Goal: Task Accomplishment & Management: Manage account settings

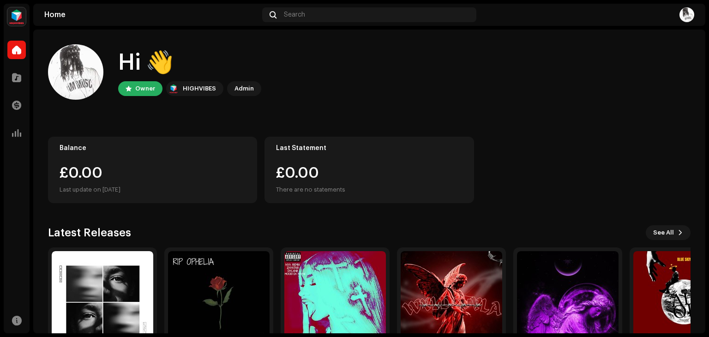
scroll to position [62, 0]
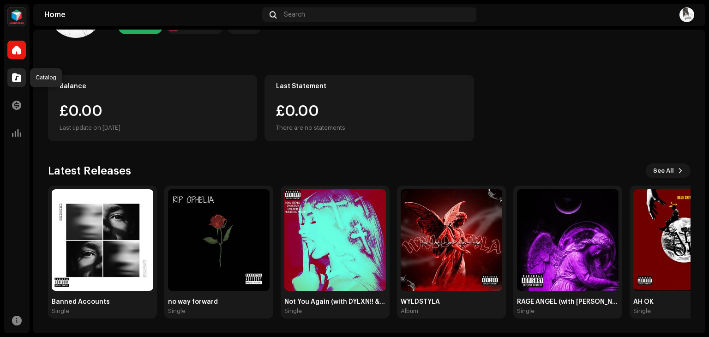
click at [16, 81] on span at bounding box center [16, 77] width 9 height 7
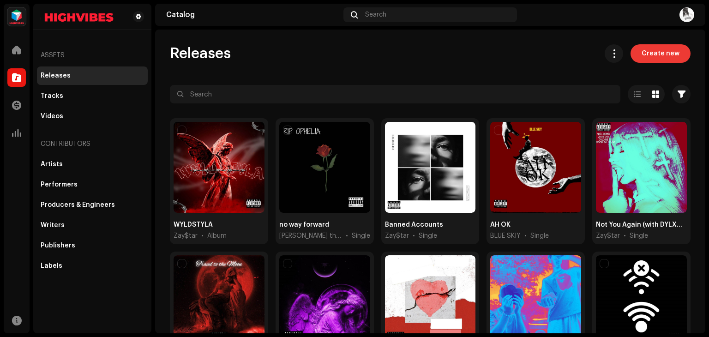
click at [669, 52] on span "Create new" at bounding box center [660, 53] width 38 height 18
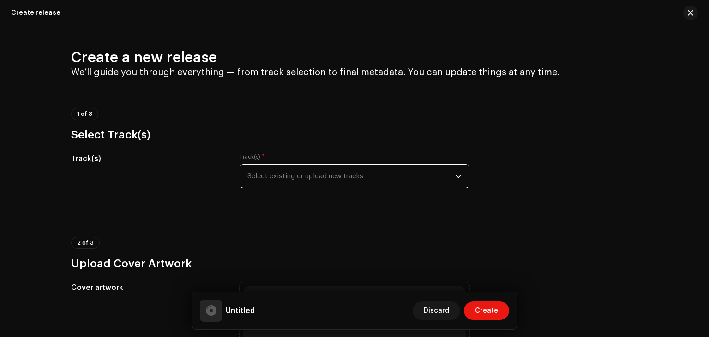
click at [436, 185] on span "Select existing or upload new tracks" at bounding box center [351, 176] width 208 height 23
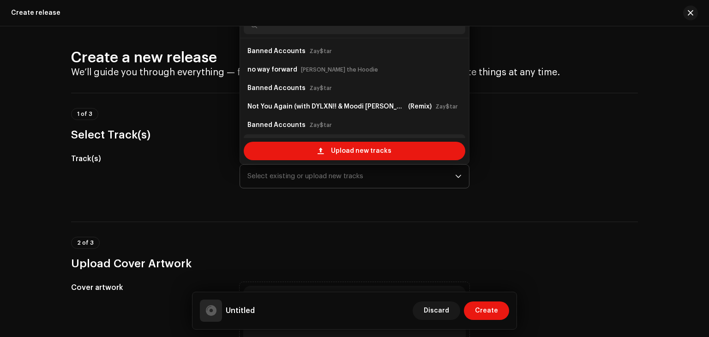
scroll to position [15, 0]
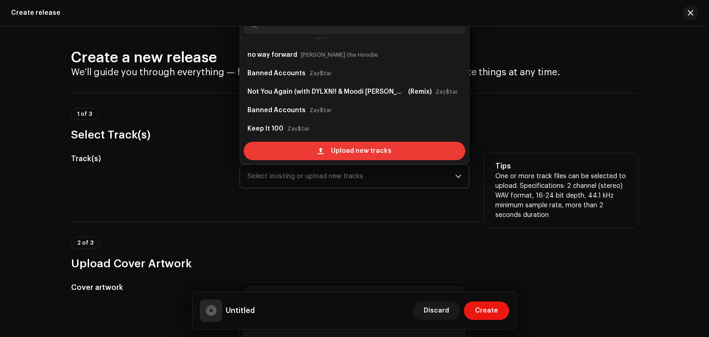
click at [340, 142] on span "Upload new tracks" at bounding box center [361, 151] width 60 height 18
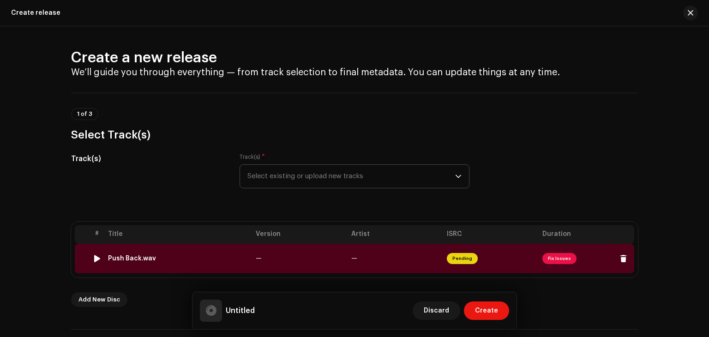
click at [157, 262] on td "Push Back.wav" at bounding box center [178, 259] width 148 height 30
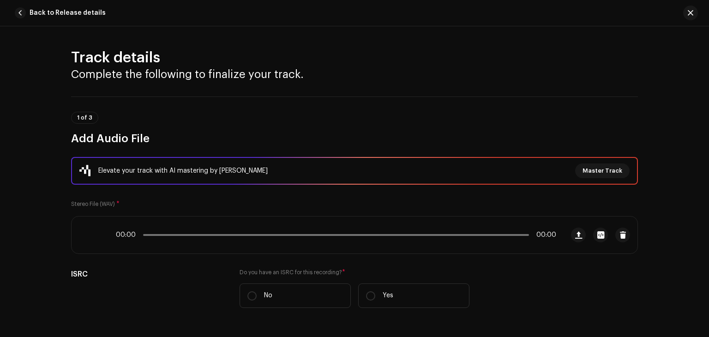
scroll to position [413, 0]
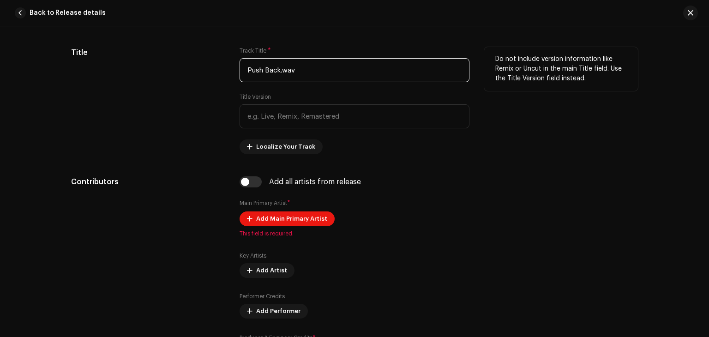
drag, startPoint x: 299, startPoint y: 71, endPoint x: 179, endPoint y: 72, distance: 120.4
click at [179, 72] on div "Title Track Title * Push Back.wav Title Version Localize Your Track Do not incl…" at bounding box center [354, 100] width 567 height 107
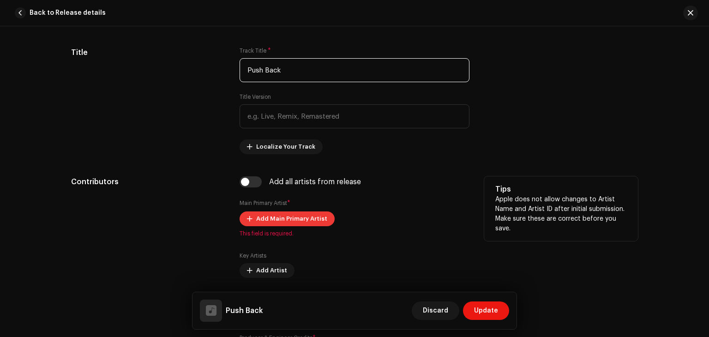
type input "Push Back"
click at [241, 214] on button "Add Main Primary Artist" at bounding box center [286, 218] width 95 height 15
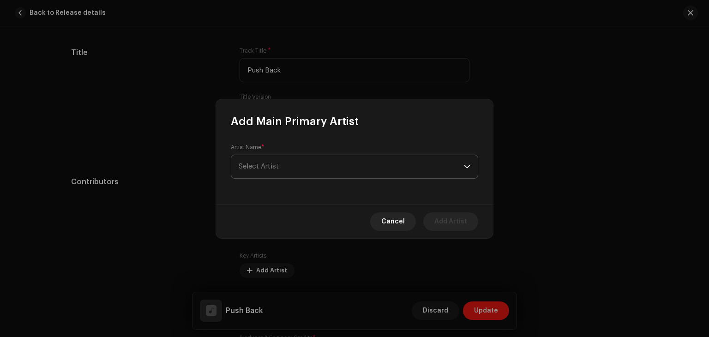
click at [278, 170] on span "Select Artist" at bounding box center [351, 166] width 225 height 23
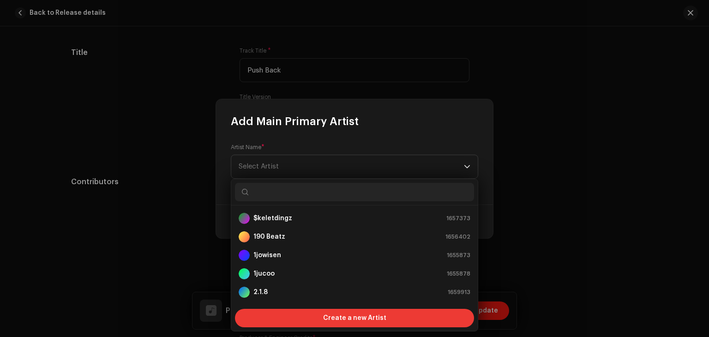
click at [325, 320] on span "Create a new Artist" at bounding box center [354, 318] width 63 height 18
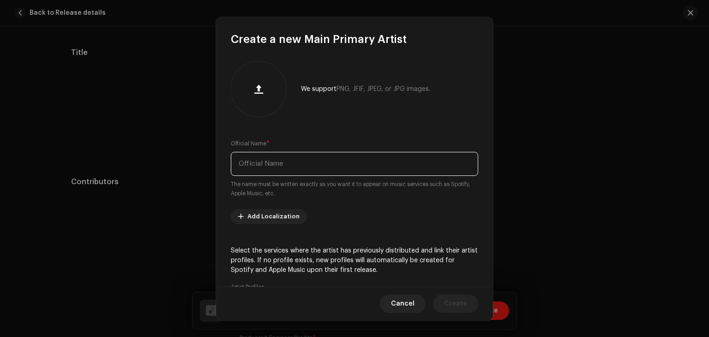
click at [260, 169] on input "text" at bounding box center [354, 164] width 247 height 24
type input "$[PERSON_NAME]"
click at [448, 298] on span "Create" at bounding box center [455, 303] width 23 height 18
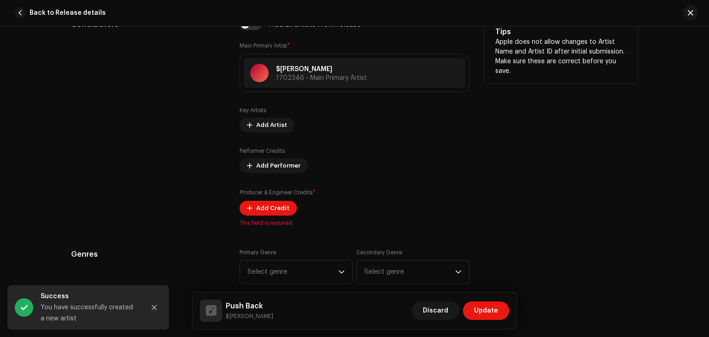
scroll to position [573, 0]
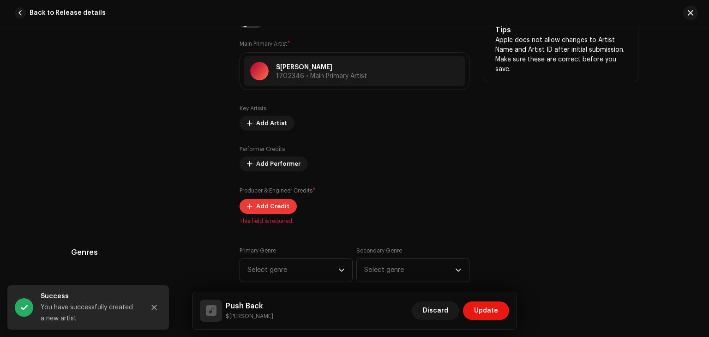
click at [262, 203] on span "Add Credit" at bounding box center [272, 206] width 33 height 18
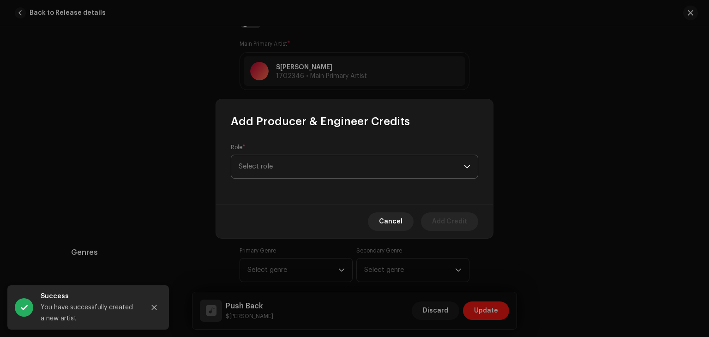
click at [295, 166] on span "Select role" at bounding box center [351, 166] width 225 height 23
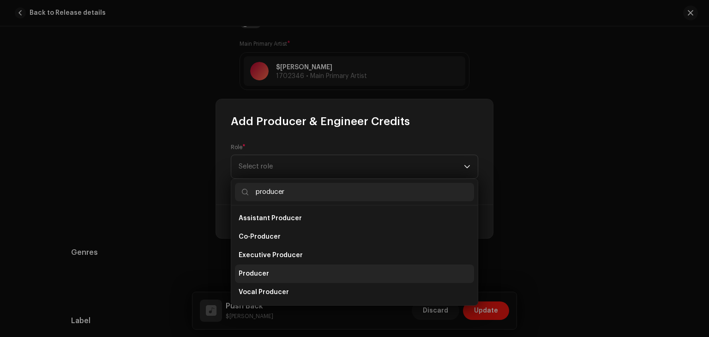
type input "producer"
click at [360, 269] on li "Producer" at bounding box center [354, 273] width 239 height 18
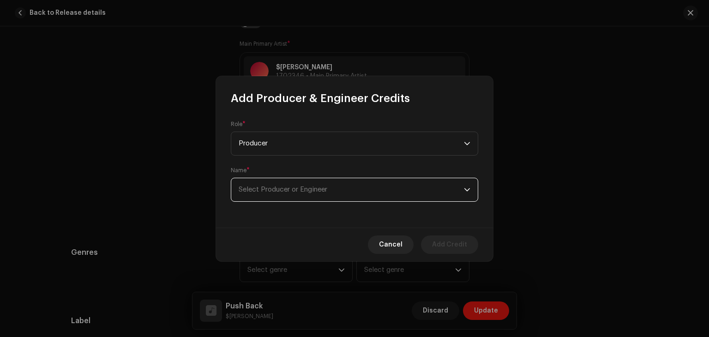
click at [297, 199] on span "Select Producer or Engineer" at bounding box center [351, 189] width 225 height 23
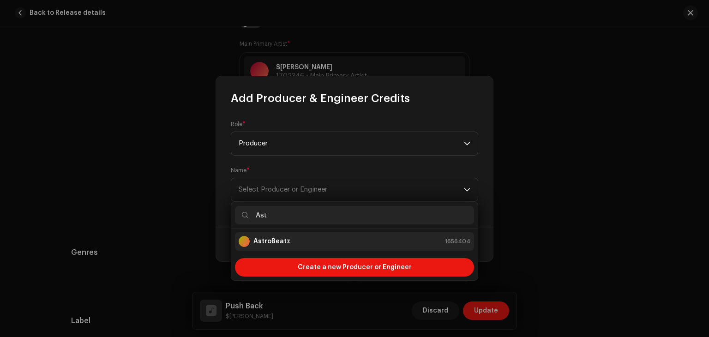
type input "Ast"
click at [387, 241] on div "AstroBeatz 1656404" at bounding box center [355, 241] width 232 height 11
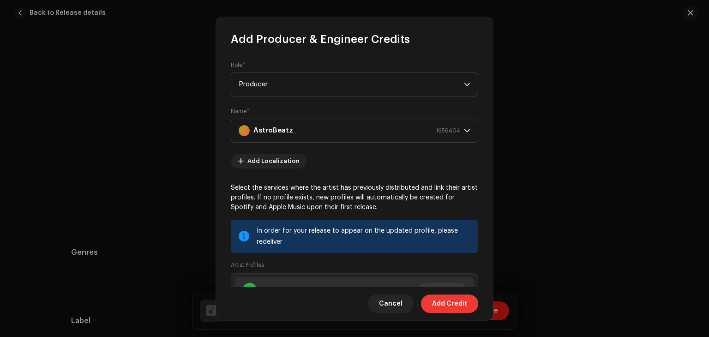
click at [442, 309] on span "Add Credit" at bounding box center [449, 303] width 35 height 18
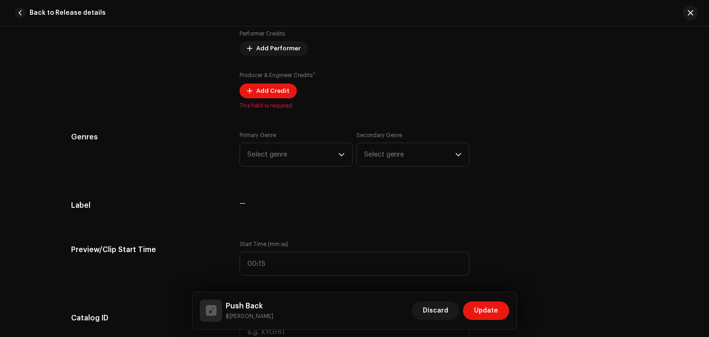
scroll to position [692, 0]
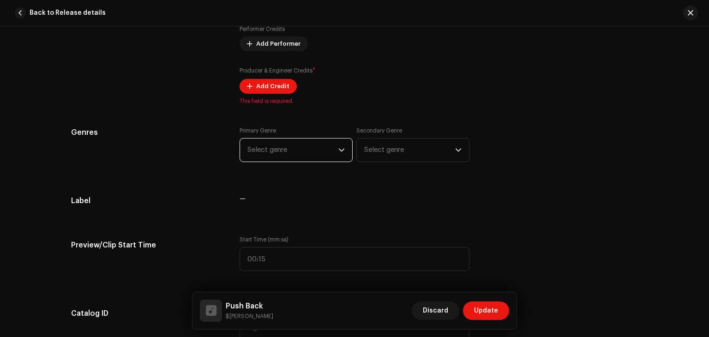
click at [290, 152] on div "Track details Complete the following to finalize your track. 1 of 3 Add Audio F…" at bounding box center [354, 331] width 596 height 1951
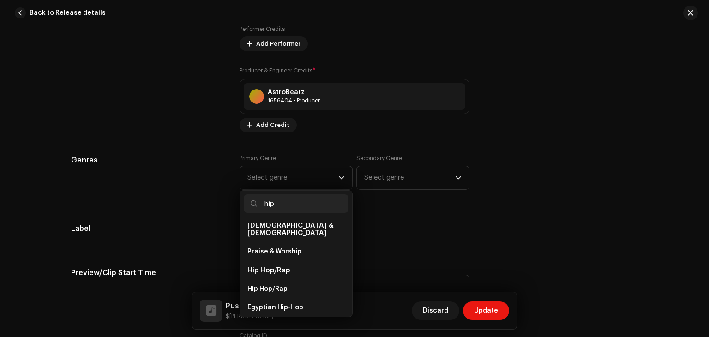
scroll to position [46, 0]
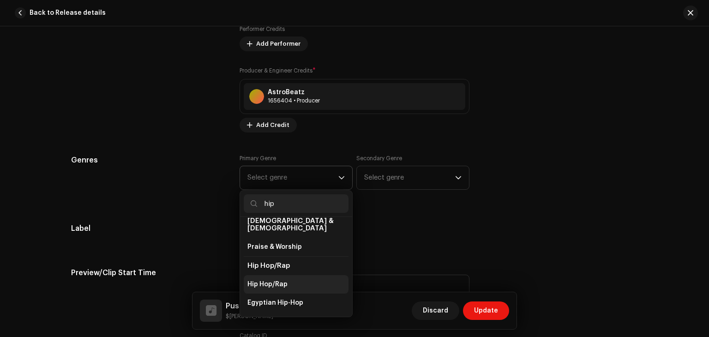
type input "hip"
click at [290, 275] on li "Hip Hop/Rap" at bounding box center [296, 284] width 105 height 18
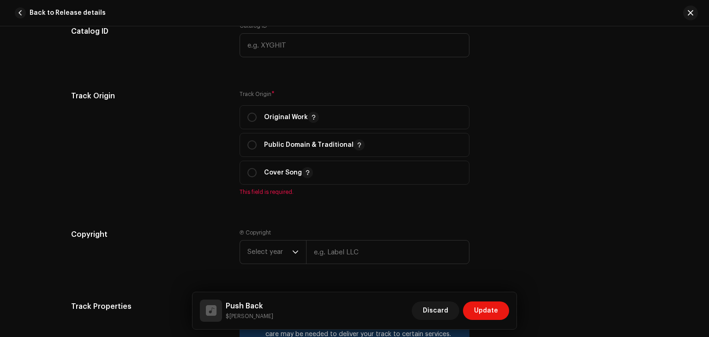
scroll to position [1009, 0]
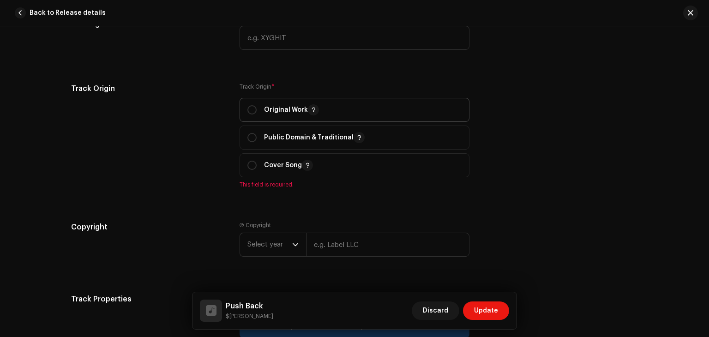
click at [245, 113] on p-togglebutton "Original Work" at bounding box center [354, 110] width 230 height 24
radio input "true"
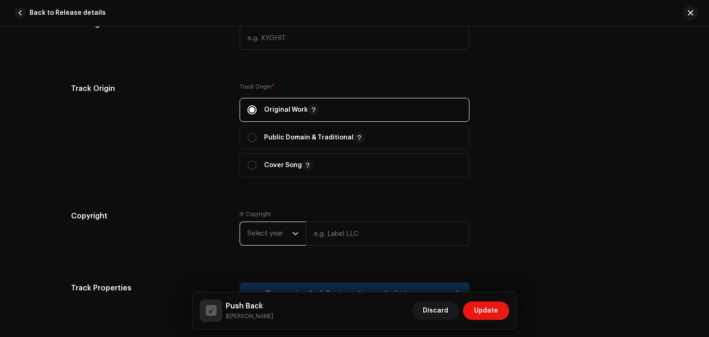
click at [269, 230] on span "Select year" at bounding box center [269, 233] width 45 height 23
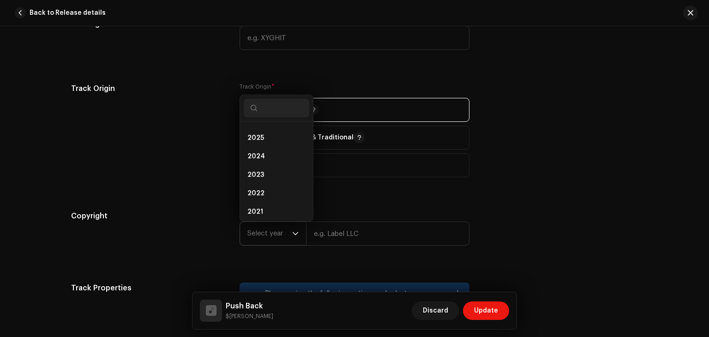
scroll to position [4, 0]
click at [269, 151] on li "2025" at bounding box center [277, 149] width 66 height 18
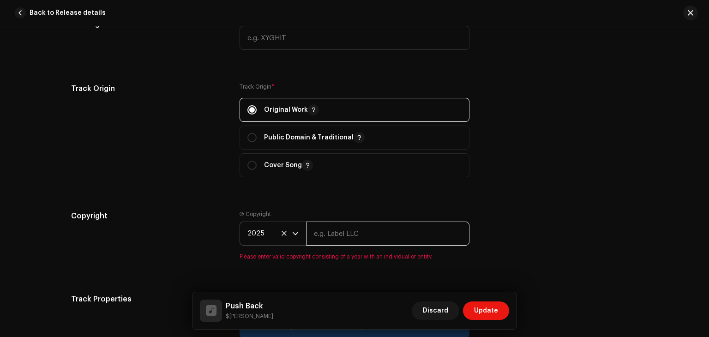
click at [347, 237] on input "text" at bounding box center [387, 233] width 163 height 24
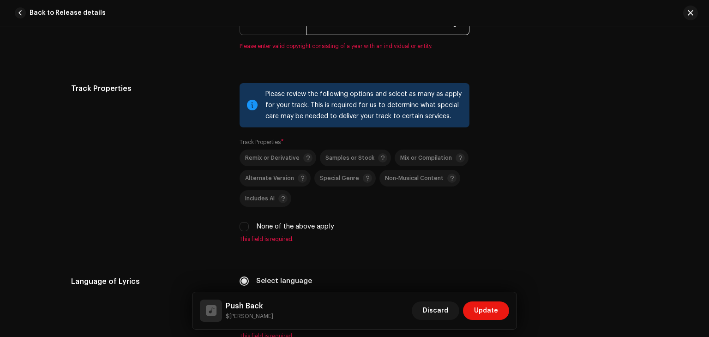
scroll to position [1220, 0]
type input "$[PERSON_NAME], under exclusive license to $tarborn Records. All rights reserve…"
click at [241, 231] on div "Please review the following options and select as many as apply for your track.…" at bounding box center [354, 163] width 230 height 160
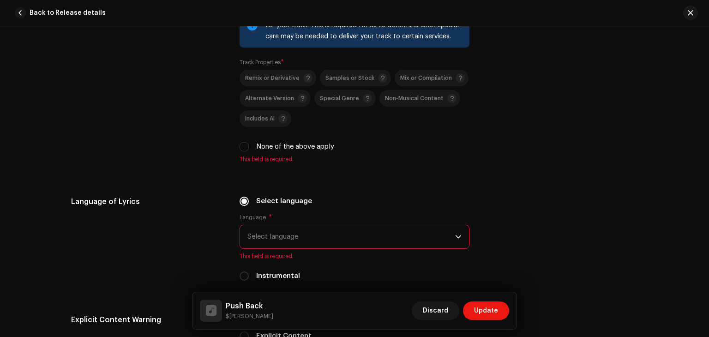
scroll to position [1290, 0]
click at [240, 148] on input "None of the above apply" at bounding box center [243, 145] width 9 height 9
checkbox input "true"
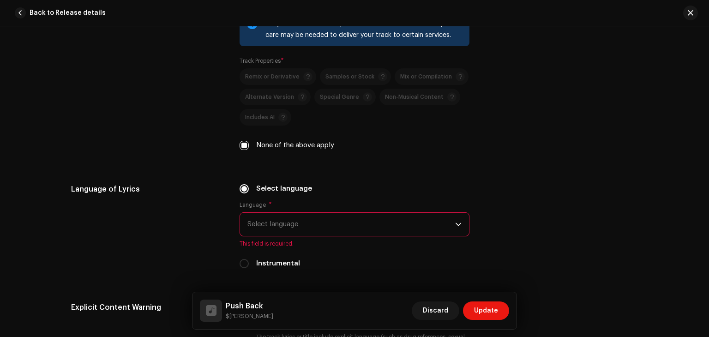
click at [298, 220] on span "Select language" at bounding box center [351, 224] width 208 height 23
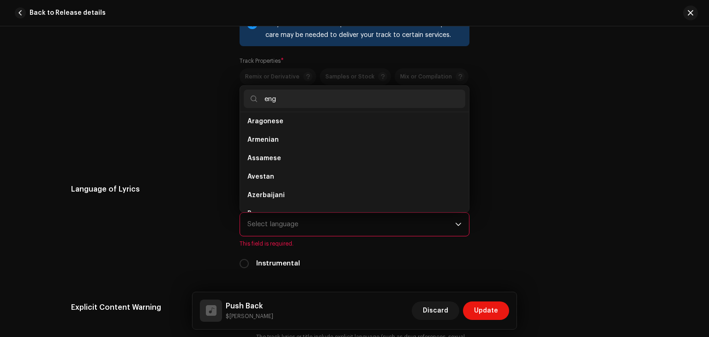
scroll to position [0, 0]
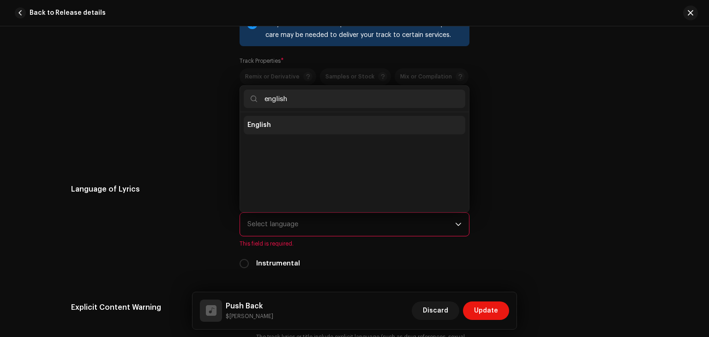
type input "english"
click at [291, 132] on li "English" at bounding box center [354, 125] width 221 height 18
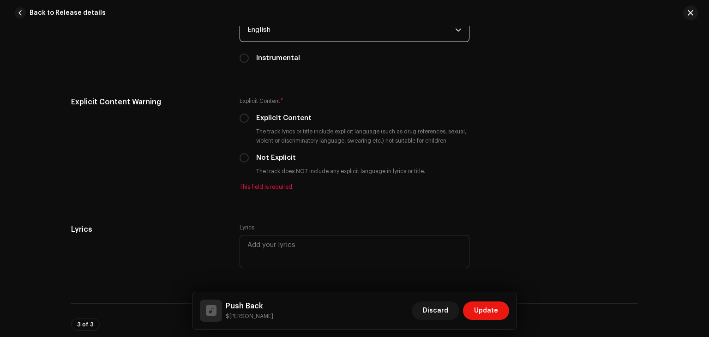
scroll to position [1493, 0]
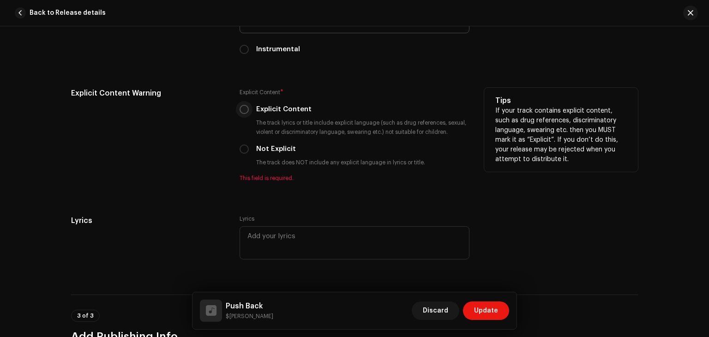
click at [242, 114] on input "Explicit Content" at bounding box center [243, 109] width 9 height 9
radio input "true"
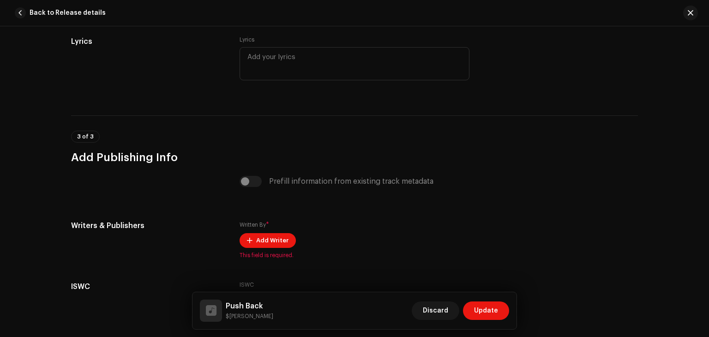
scroll to position [1665, 0]
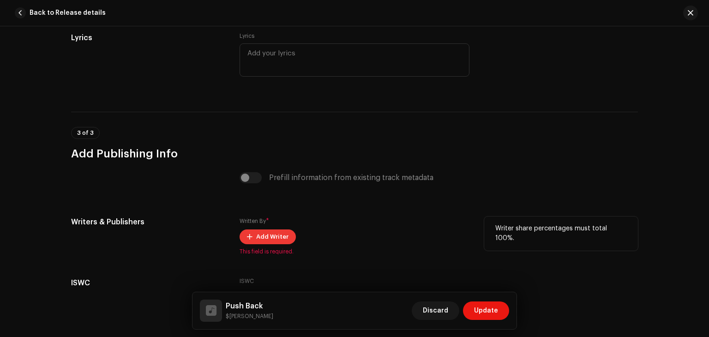
click at [269, 239] on span "Add Writer" at bounding box center [272, 236] width 32 height 18
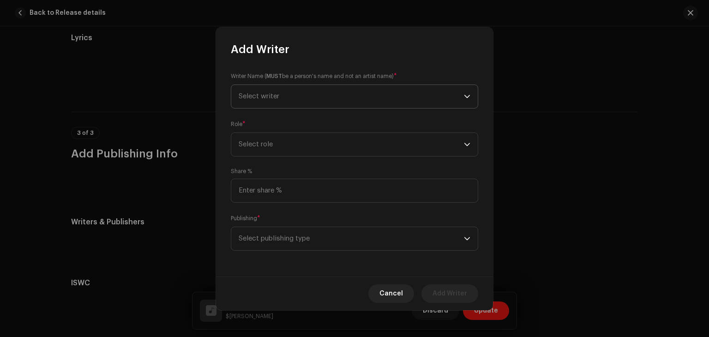
click at [295, 96] on span "Select writer" at bounding box center [351, 96] width 225 height 23
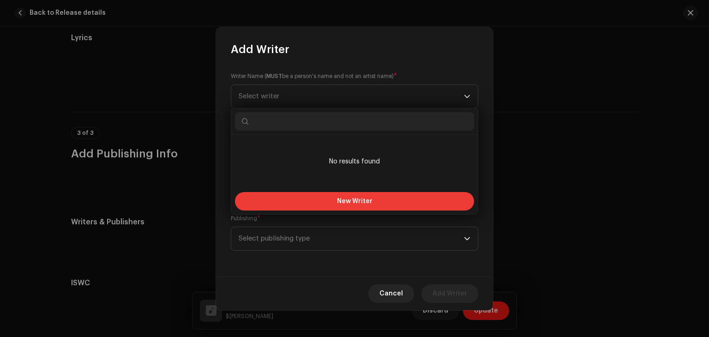
click at [313, 192] on button "New Writer" at bounding box center [354, 201] width 239 height 18
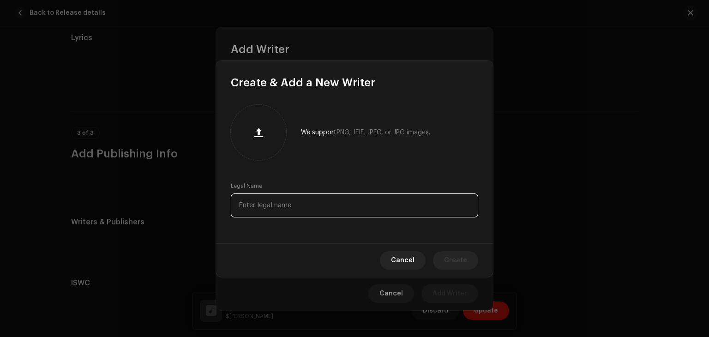
click at [321, 198] on input "text" at bounding box center [354, 205] width 247 height 24
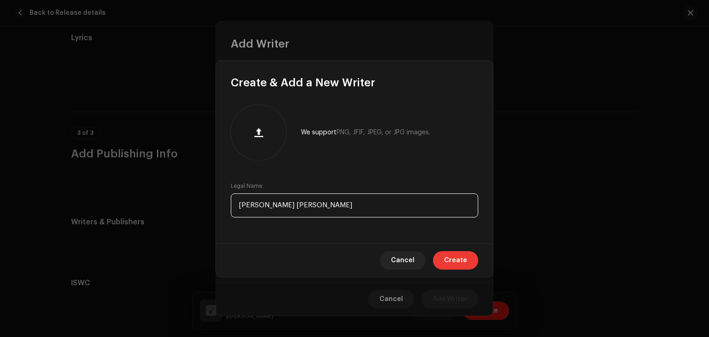
type input "[PERSON_NAME] [PERSON_NAME]"
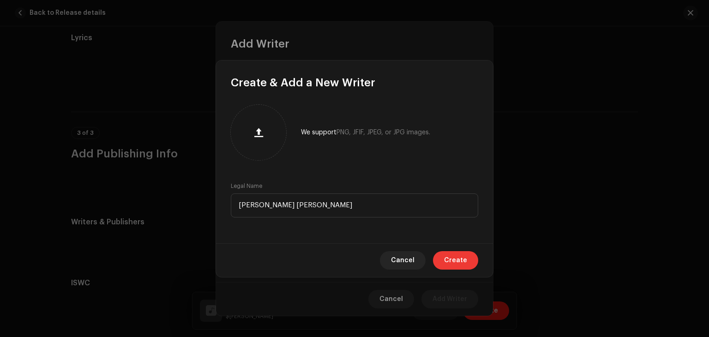
click at [458, 269] on span "Create" at bounding box center [455, 260] width 23 height 18
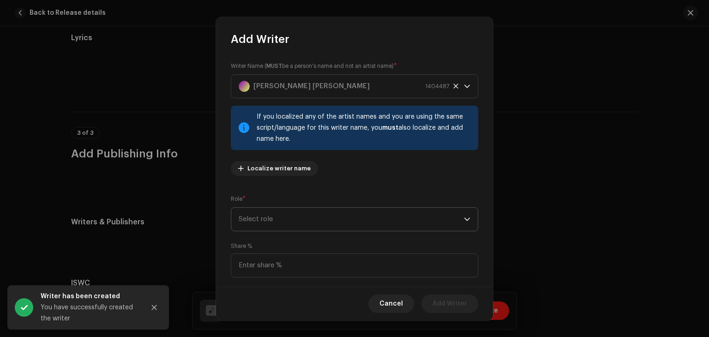
drag, startPoint x: 330, startPoint y: 233, endPoint x: 315, endPoint y: 214, distance: 24.3
click at [315, 214] on div "Writer Name ( MUST be a person's name and not an artist name) * [PERSON_NAME] […" at bounding box center [354, 167] width 277 height 240
click at [315, 214] on span "Select role" at bounding box center [351, 219] width 225 height 23
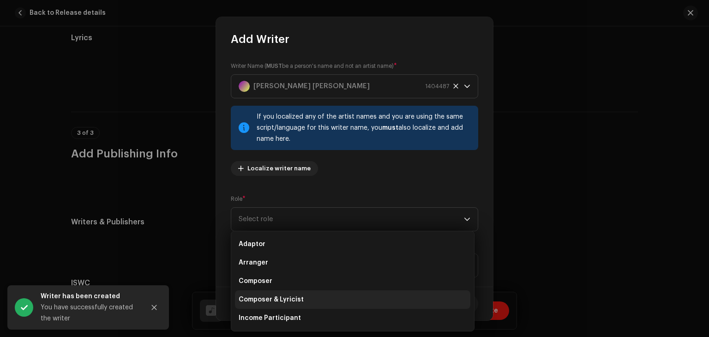
click at [342, 296] on li "Composer & Lyricist" at bounding box center [352, 299] width 235 height 18
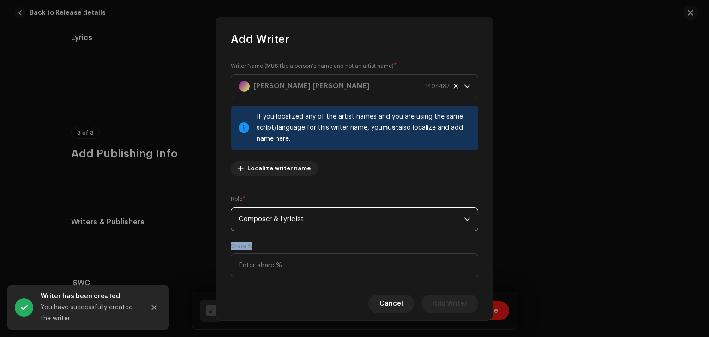
scroll to position [65, 0]
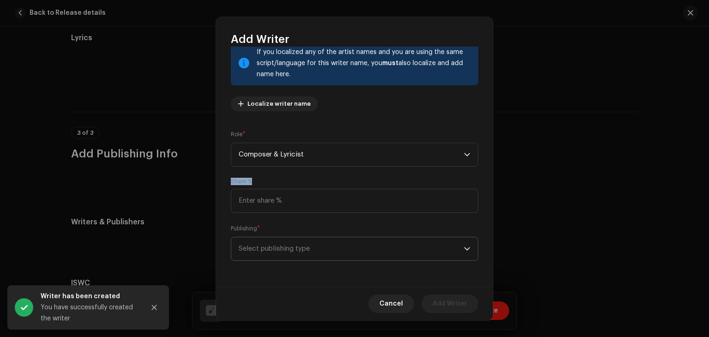
click at [343, 247] on span "Select publishing type" at bounding box center [351, 248] width 225 height 23
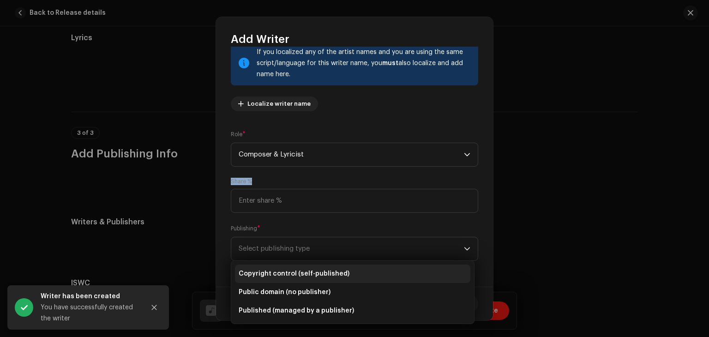
click at [369, 274] on li "Copyright control (self-published)" at bounding box center [352, 273] width 235 height 18
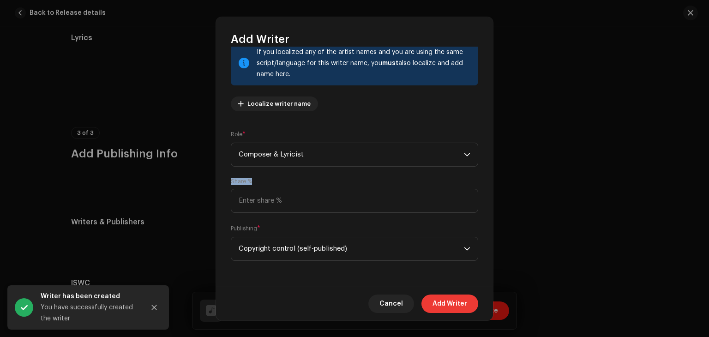
click at [442, 303] on span "Add Writer" at bounding box center [449, 303] width 35 height 18
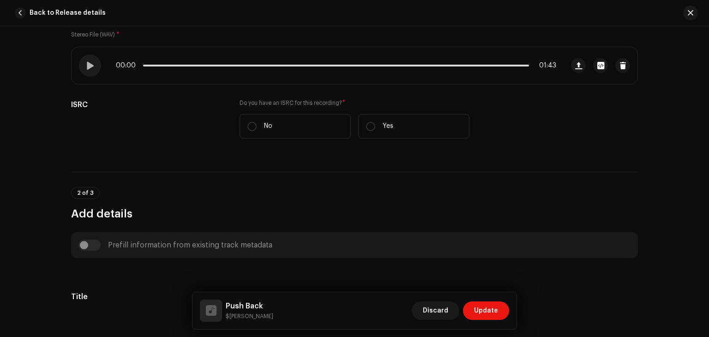
scroll to position [171, 0]
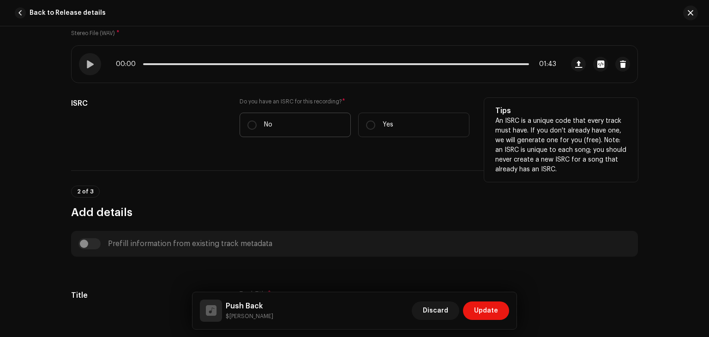
click at [258, 125] on label "No" at bounding box center [294, 125] width 111 height 24
click at [257, 125] on input "No" at bounding box center [251, 124] width 9 height 9
radio input "true"
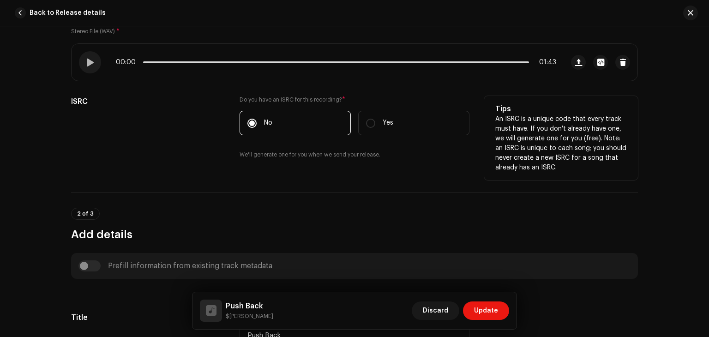
scroll to position [0, 0]
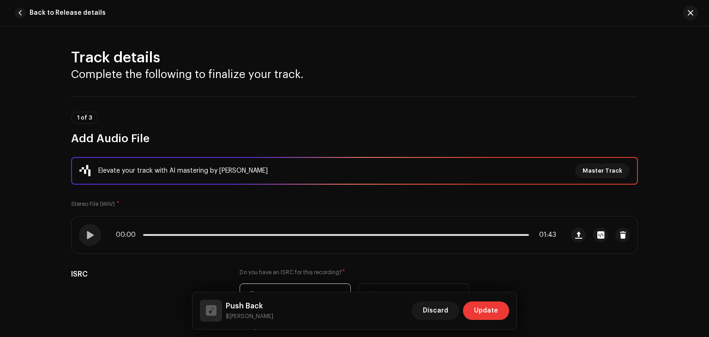
click at [475, 315] on span "Update" at bounding box center [486, 310] width 24 height 18
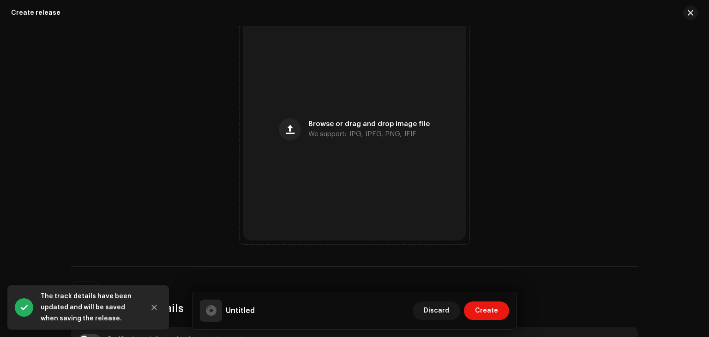
scroll to position [380, 0]
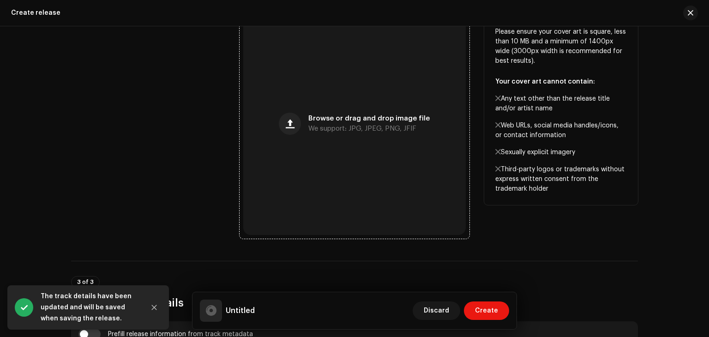
click at [300, 144] on div "Browse or drag and drop image file We support: JPG, JPEG, PNG, JFIF" at bounding box center [354, 123] width 222 height 222
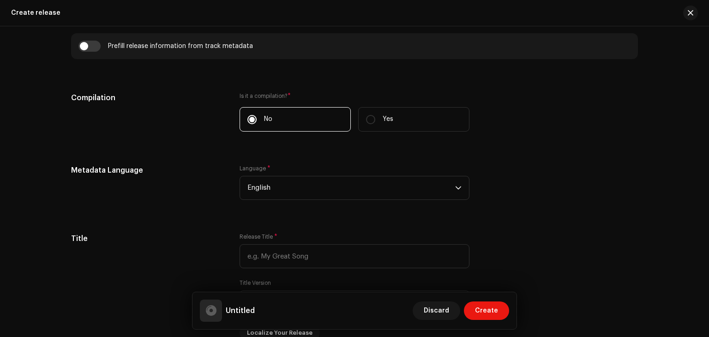
scroll to position [669, 0]
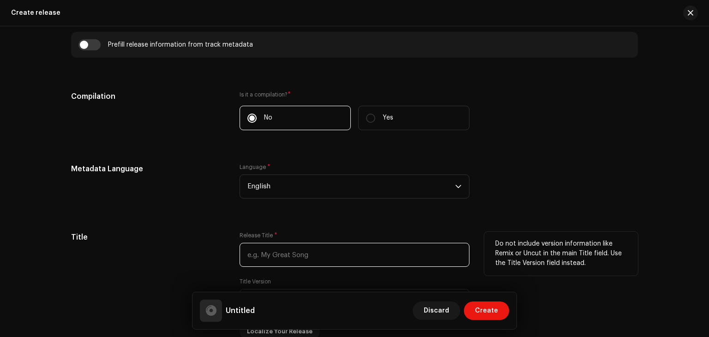
click at [281, 266] on input "text" at bounding box center [354, 255] width 230 height 24
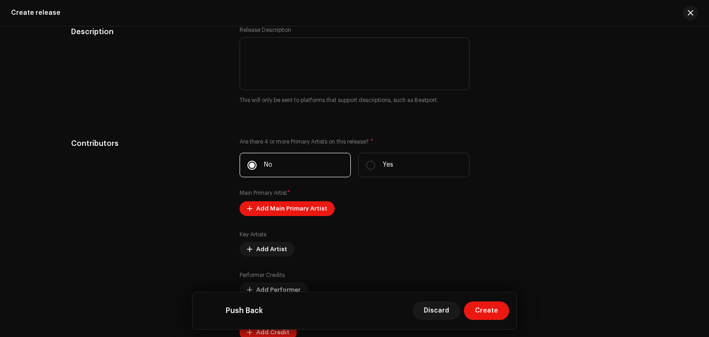
scroll to position [1020, 0]
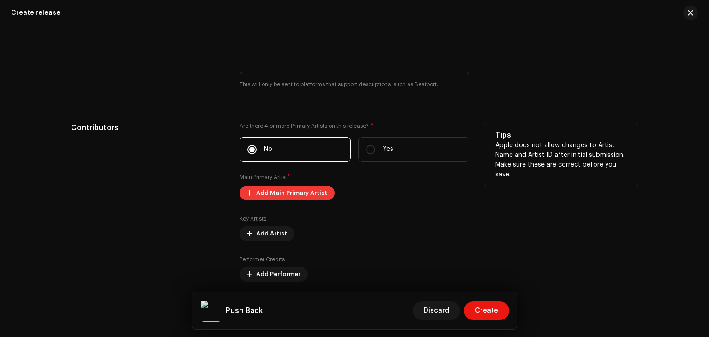
type input "Push Back"
click at [273, 192] on span "Add Main Primary Artist" at bounding box center [291, 193] width 71 height 18
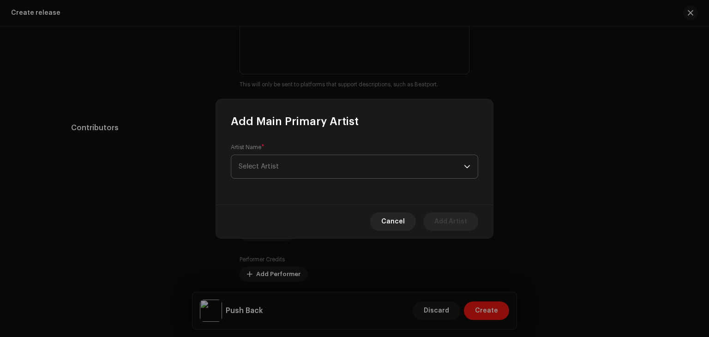
click at [290, 164] on span "Select Artist" at bounding box center [351, 166] width 225 height 23
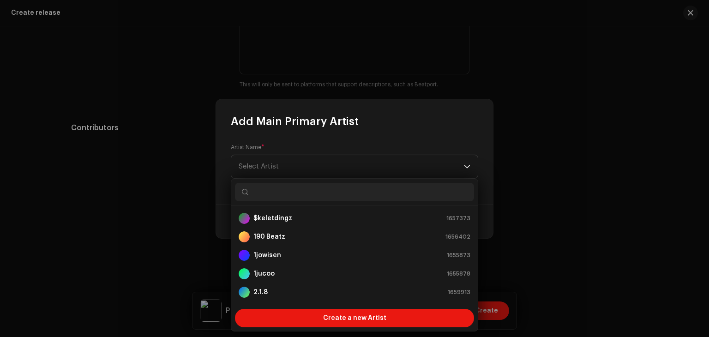
type input "#"
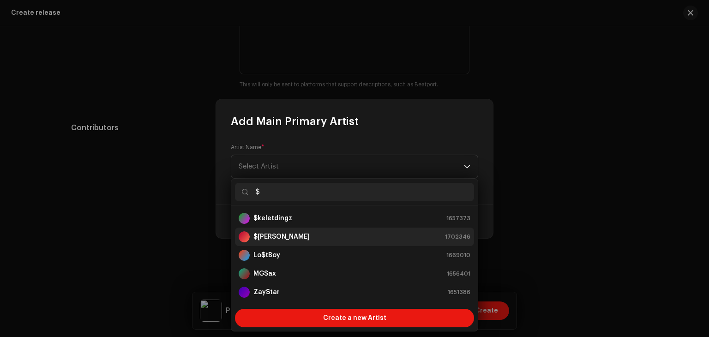
type input "$"
click at [318, 228] on li "$[PERSON_NAME] 1702346" at bounding box center [354, 236] width 239 height 18
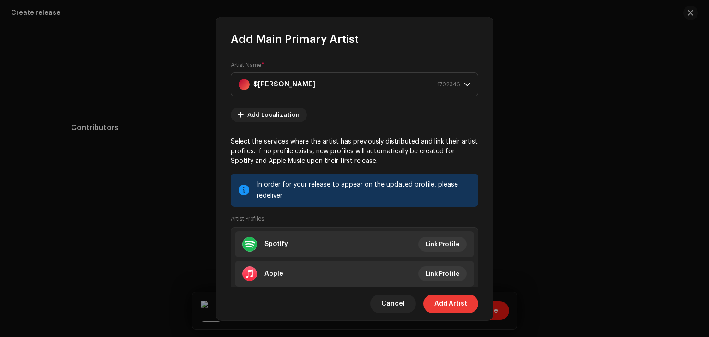
click at [448, 310] on span "Add Artist" at bounding box center [450, 303] width 33 height 18
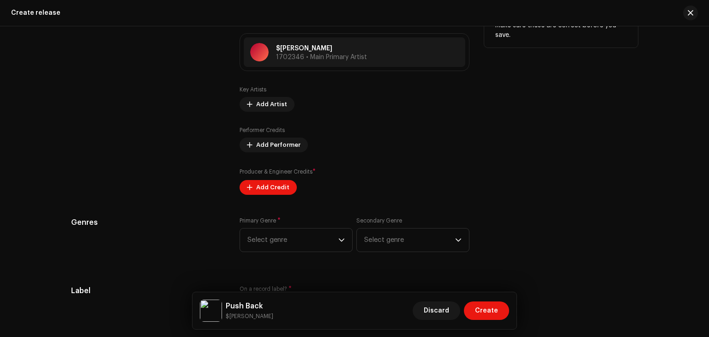
scroll to position [1168, 0]
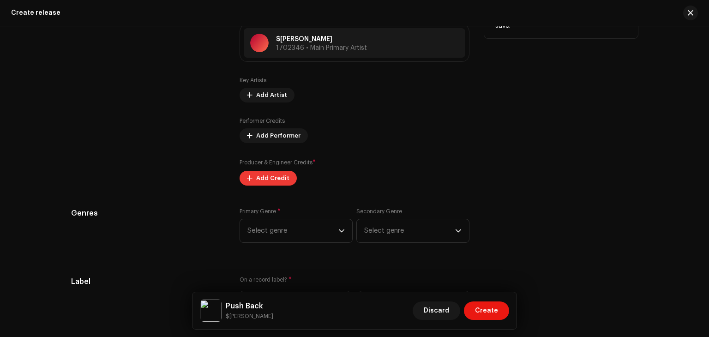
click at [270, 179] on span "Add Credit" at bounding box center [272, 178] width 33 height 18
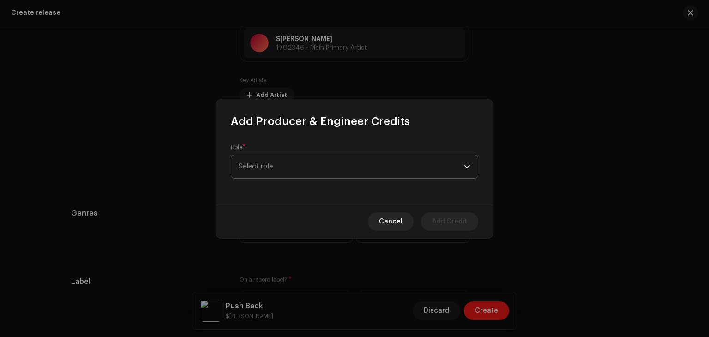
click at [322, 163] on span "Select role" at bounding box center [351, 166] width 225 height 23
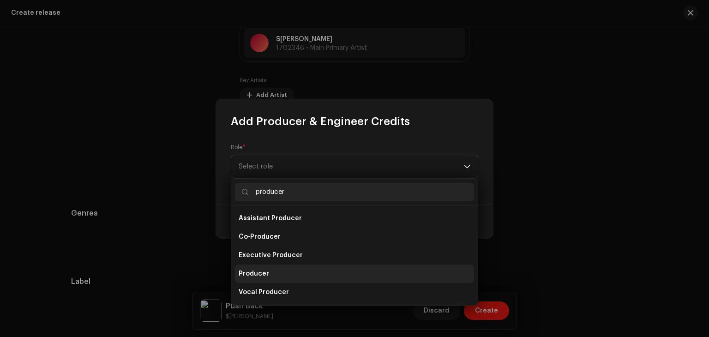
type input "producer"
click at [370, 266] on li "Producer" at bounding box center [354, 273] width 239 height 18
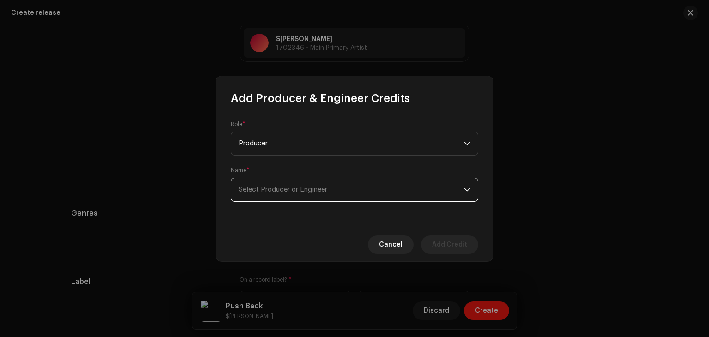
click at [299, 198] on span "Select Producer or Engineer" at bounding box center [351, 189] width 225 height 23
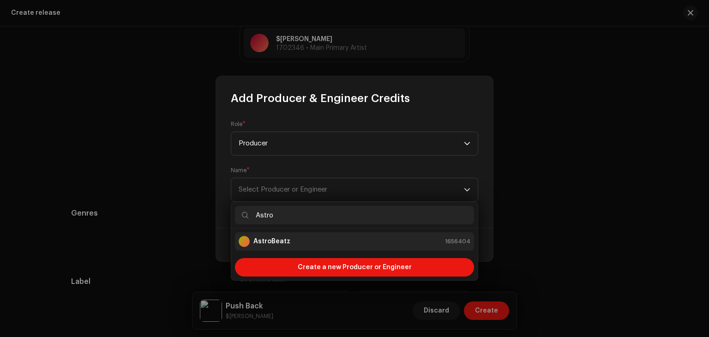
type input "Astro"
click at [304, 241] on div "AstroBeatz 1656404" at bounding box center [355, 241] width 232 height 11
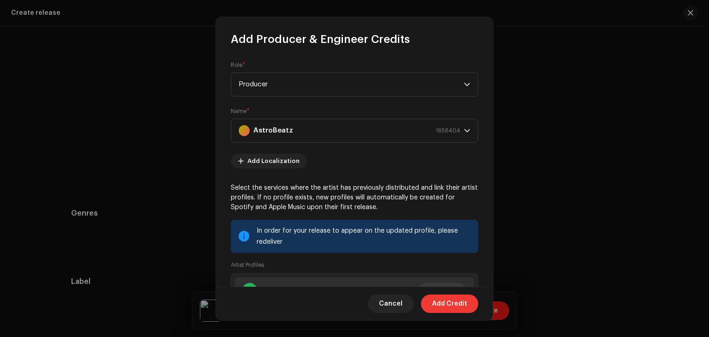
drag, startPoint x: 444, startPoint y: 316, endPoint x: 438, endPoint y: 310, distance: 8.5
click at [438, 310] on div "Cancel Add Credit" at bounding box center [354, 303] width 277 height 34
click at [438, 310] on span "Add Credit" at bounding box center [449, 303] width 35 height 18
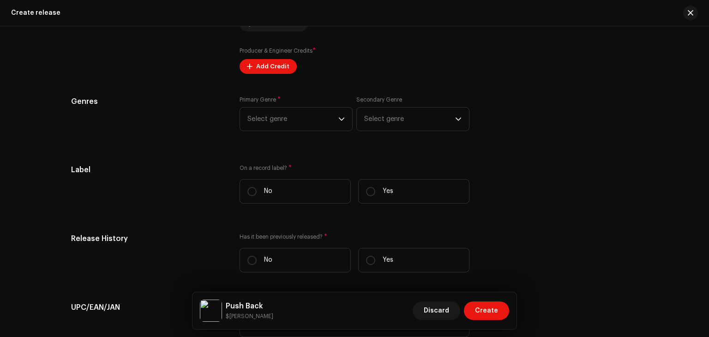
scroll to position [1283, 0]
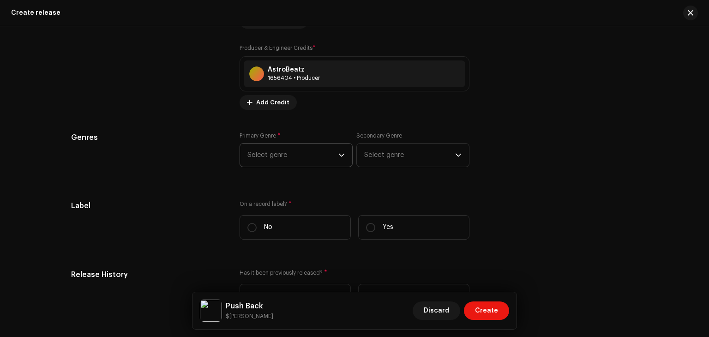
click at [300, 154] on span "Select genre" at bounding box center [292, 154] width 91 height 23
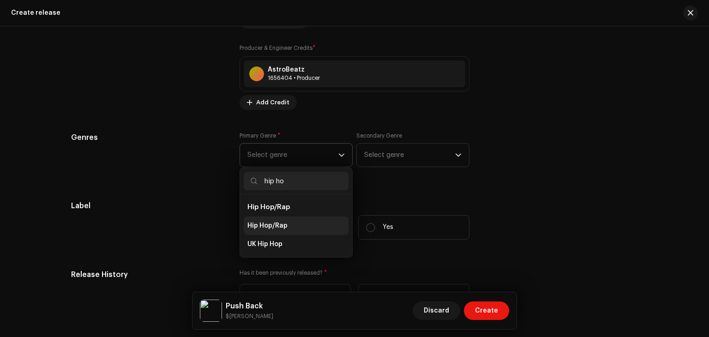
type input "hip ho"
click at [321, 227] on li "Hip Hop/Rap" at bounding box center [296, 225] width 105 height 18
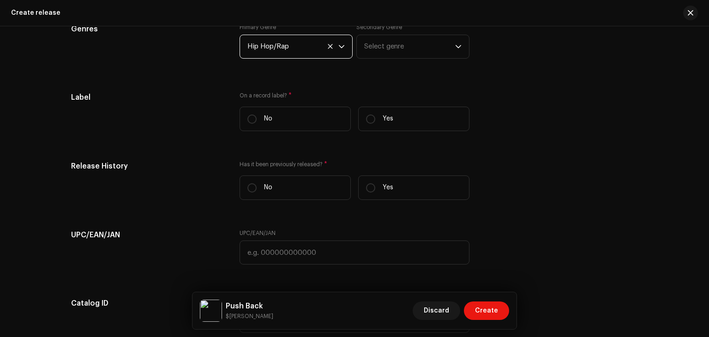
scroll to position [1392, 0]
click at [370, 115] on input "Yes" at bounding box center [370, 117] width 9 height 9
radio input "true"
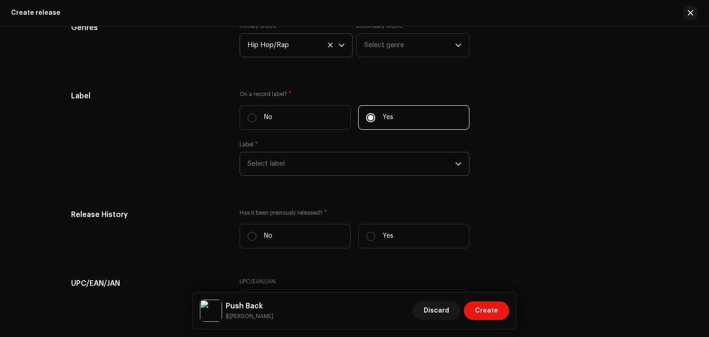
click at [353, 165] on span "Select label" at bounding box center [351, 163] width 208 height 23
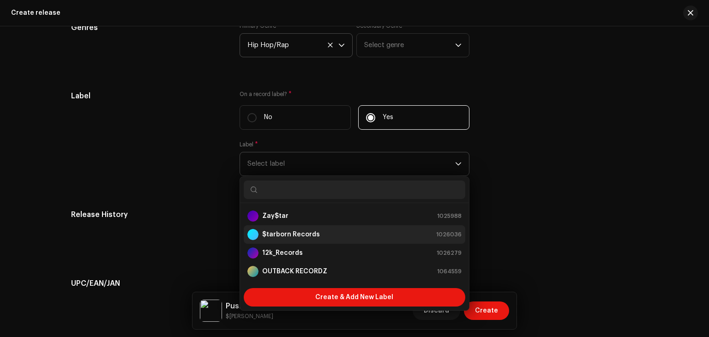
click at [352, 242] on li "$tarborn Records 1026036" at bounding box center [354, 234] width 221 height 18
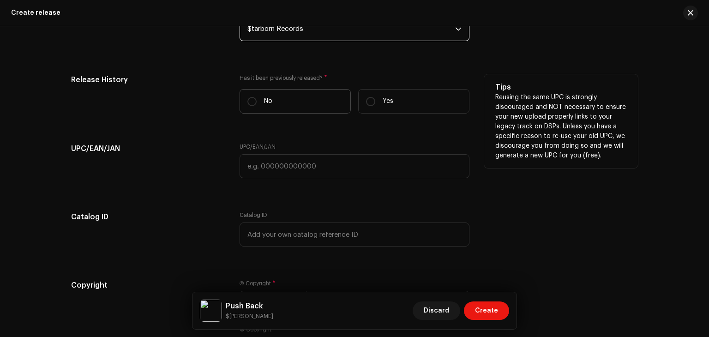
scroll to position [1535, 0]
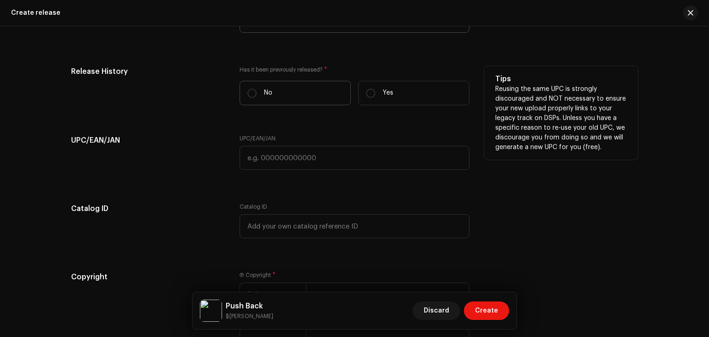
click at [288, 93] on label "No" at bounding box center [294, 93] width 111 height 24
click at [257, 93] on input "No" at bounding box center [251, 93] width 9 height 9
radio input "true"
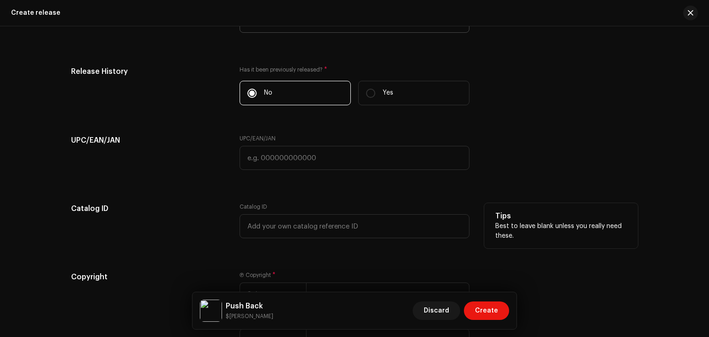
scroll to position [1654, 0]
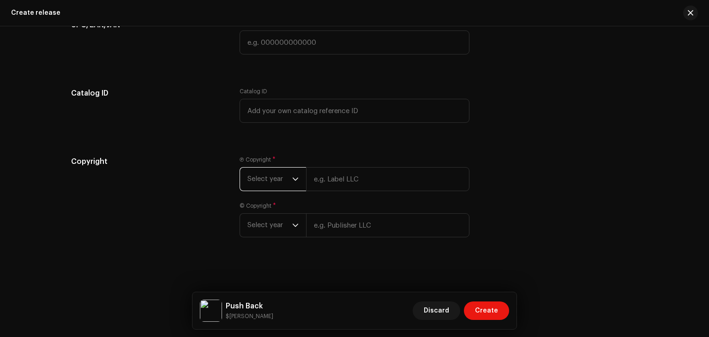
click at [266, 179] on span "Select year" at bounding box center [269, 178] width 45 height 23
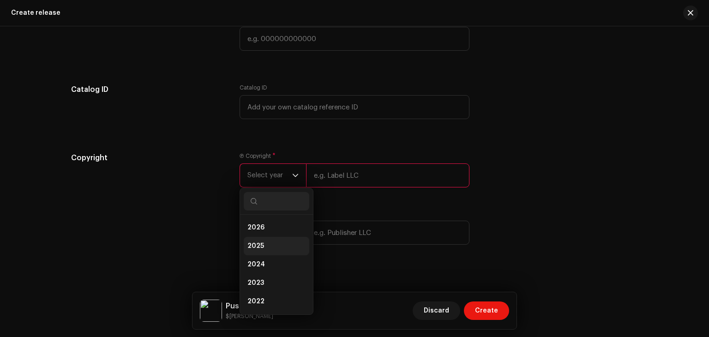
click at [279, 242] on li "2025" at bounding box center [277, 246] width 66 height 18
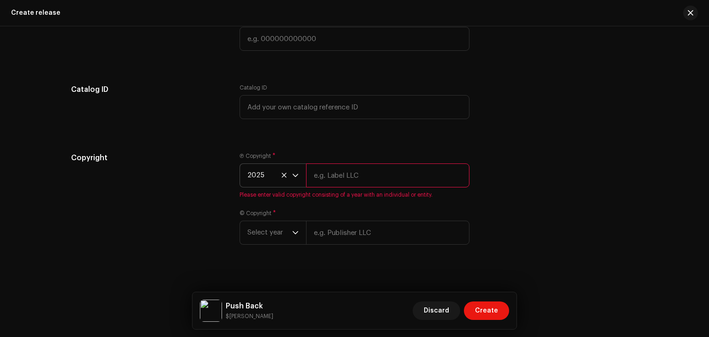
click at [334, 168] on input "text" at bounding box center [387, 175] width 163 height 24
type input "$[PERSON_NAME], under exclusive license to $tarborn Records. All rights reserve…"
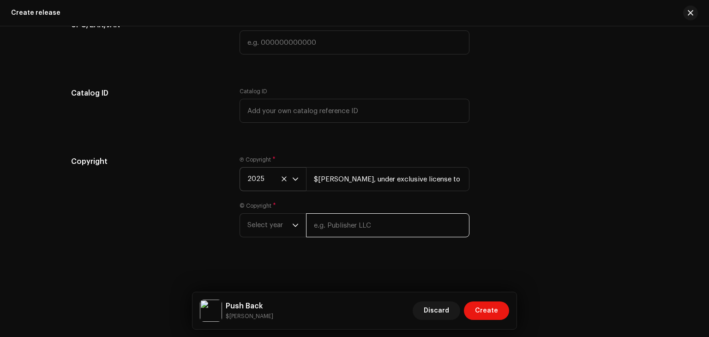
click at [351, 236] on input "text" at bounding box center [387, 225] width 163 height 24
type input "$tarborn Records. All rights reserved."
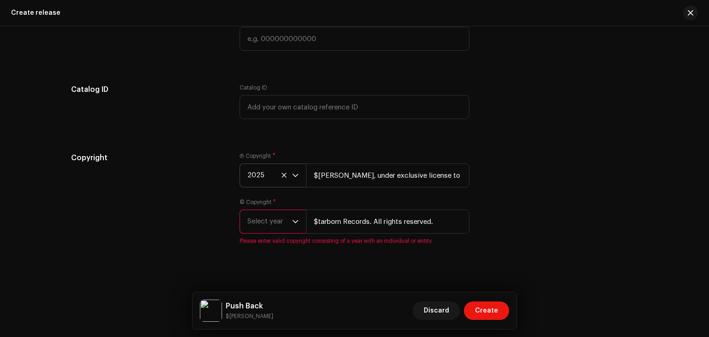
click at [265, 226] on span "Select year" at bounding box center [269, 221] width 45 height 23
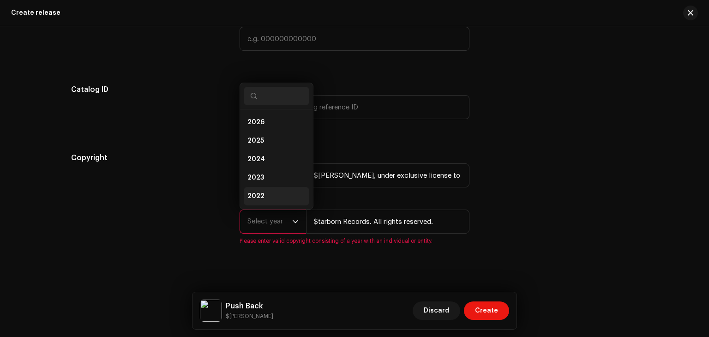
scroll to position [15, 0]
click at [269, 132] on li "2025" at bounding box center [277, 126] width 66 height 18
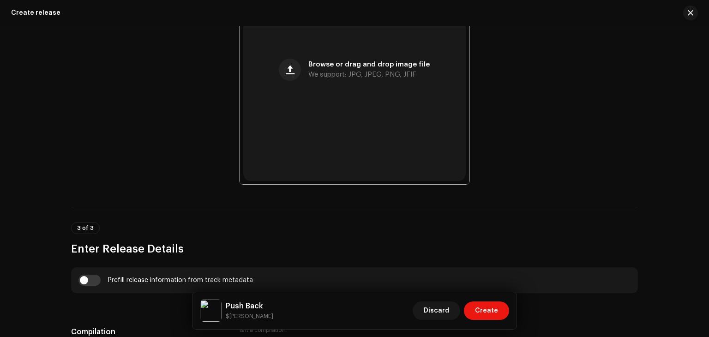
scroll to position [0, 0]
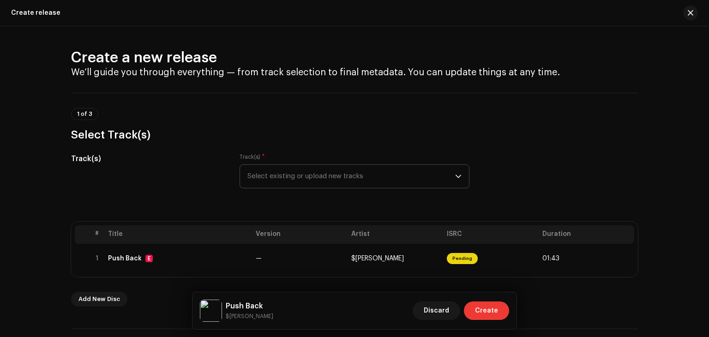
click at [493, 307] on span "Create" at bounding box center [486, 310] width 23 height 18
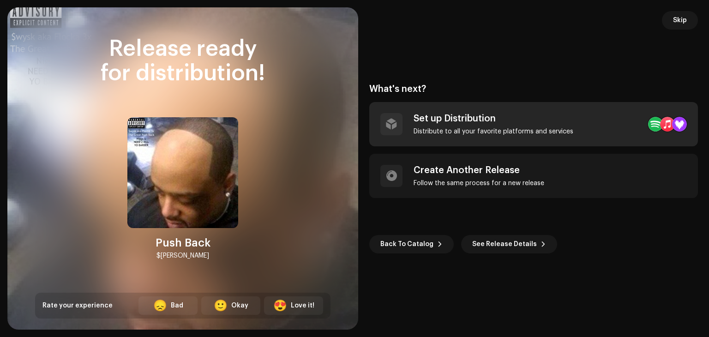
click at [563, 116] on div "Set up Distribution" at bounding box center [493, 118] width 160 height 11
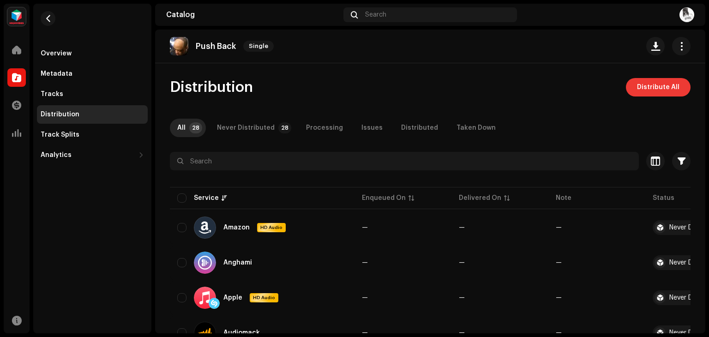
click at [649, 89] on span "Distribute All" at bounding box center [658, 87] width 42 height 18
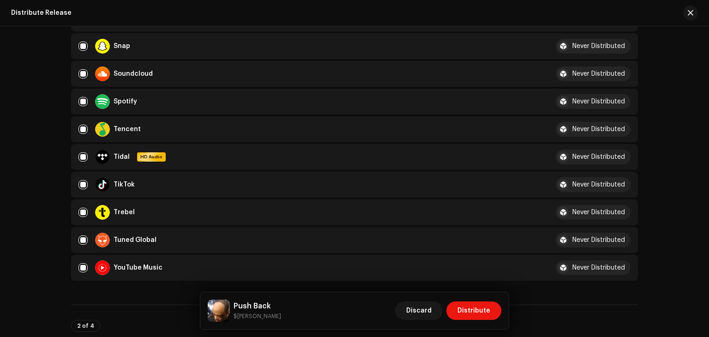
scroll to position [676, 0]
click at [81, 238] on input "checkbox" at bounding box center [82, 238] width 9 height 9
checkbox input "false"
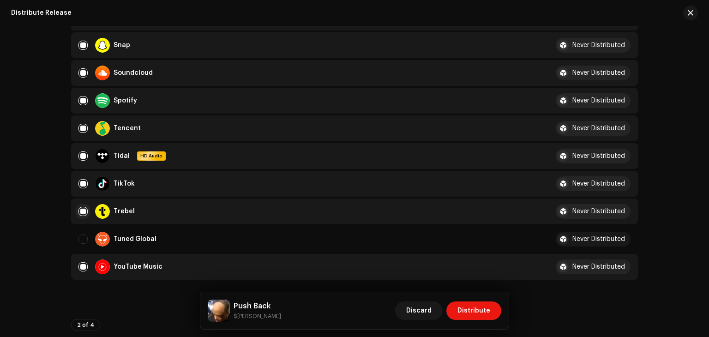
click at [81, 212] on div "Trebel" at bounding box center [305, 211] width 455 height 15
click at [81, 212] on input "Row Selected" at bounding box center [82, 211] width 9 height 9
checkbox input "false"
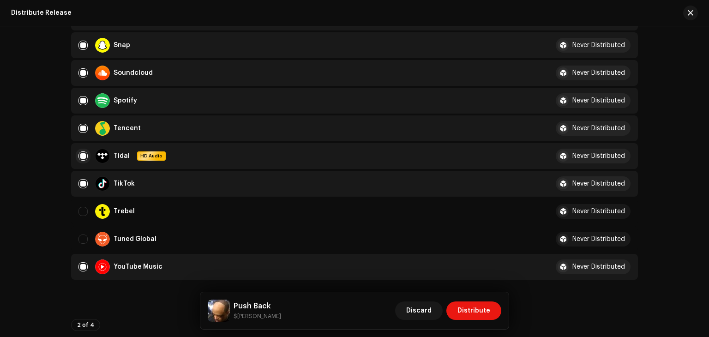
click at [83, 155] on input "Row Selected" at bounding box center [82, 155] width 9 height 9
checkbox input "false"
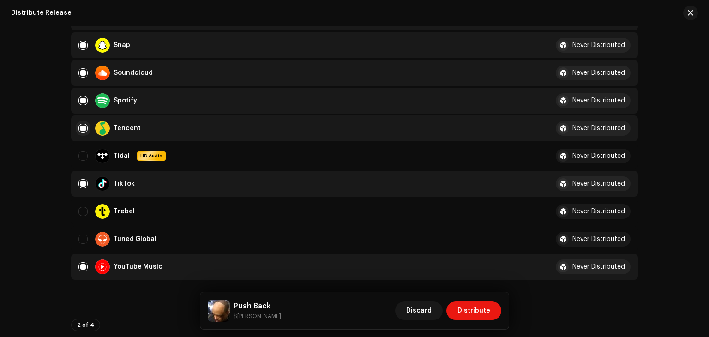
click at [79, 130] on input "Row Selected" at bounding box center [82, 128] width 9 height 9
checkbox input "false"
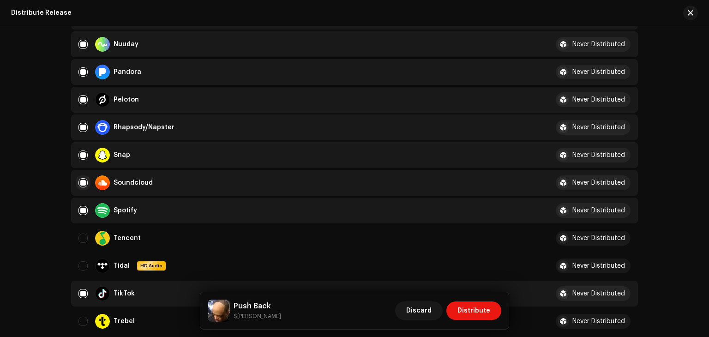
scroll to position [567, 0]
click at [79, 123] on input "Row Selected" at bounding box center [82, 127] width 9 height 9
checkbox input "false"
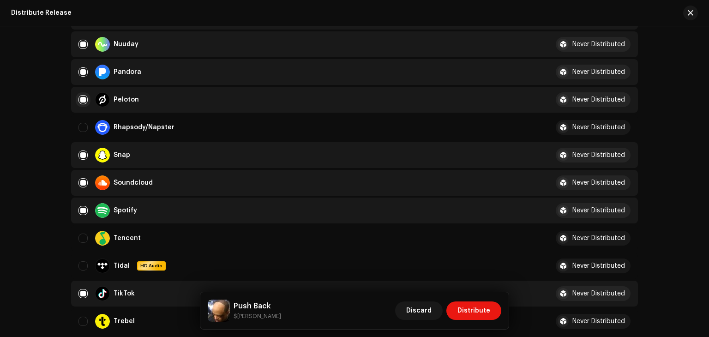
click at [84, 96] on input "Row Selected" at bounding box center [82, 99] width 9 height 9
checkbox input "false"
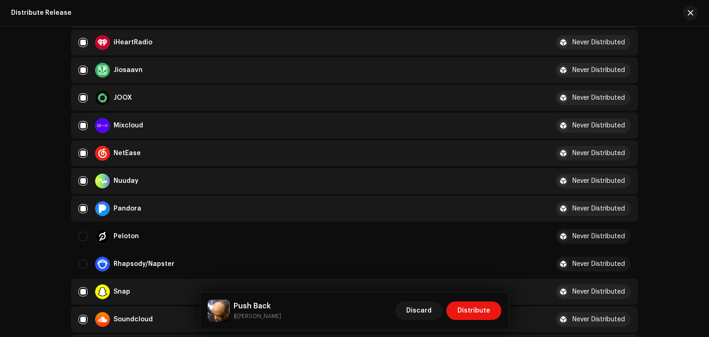
scroll to position [402, 0]
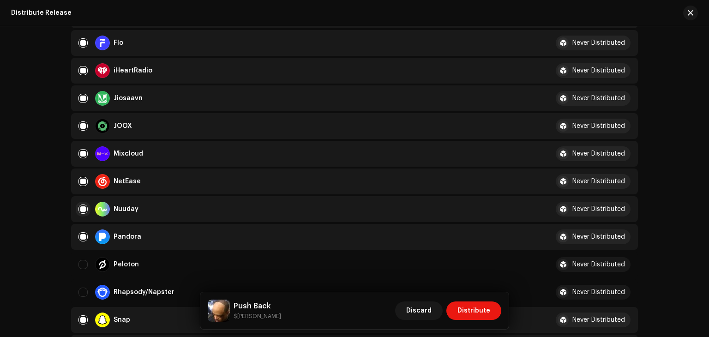
click at [81, 209] on input "Row Selected" at bounding box center [82, 208] width 9 height 9
checkbox input "false"
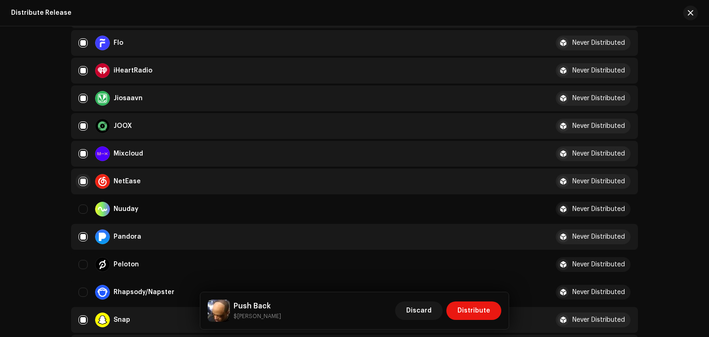
click at [81, 179] on input "Row Selected" at bounding box center [82, 181] width 9 height 9
checkbox input "false"
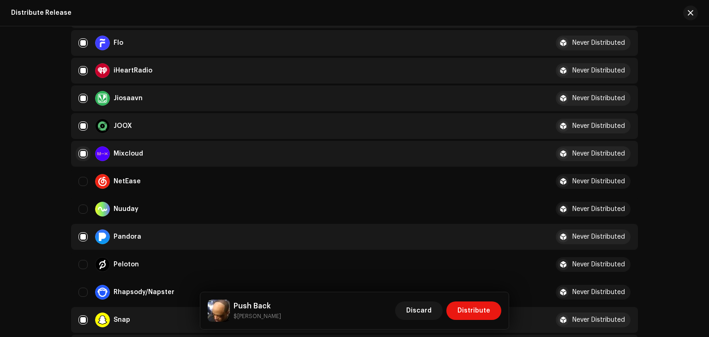
click at [83, 155] on input "Row Selected" at bounding box center [82, 153] width 9 height 9
checkbox input "false"
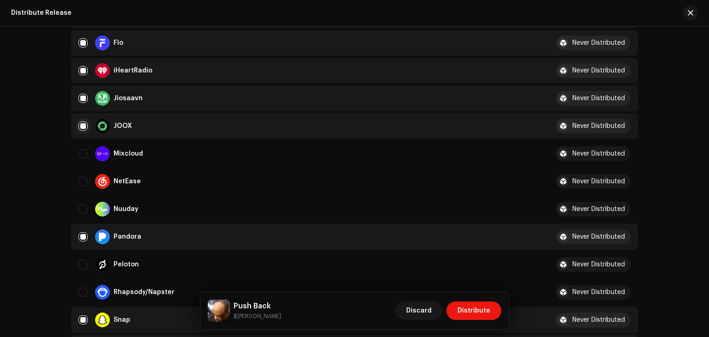
click at [84, 122] on input "Row Selected" at bounding box center [82, 125] width 9 height 9
checkbox input "false"
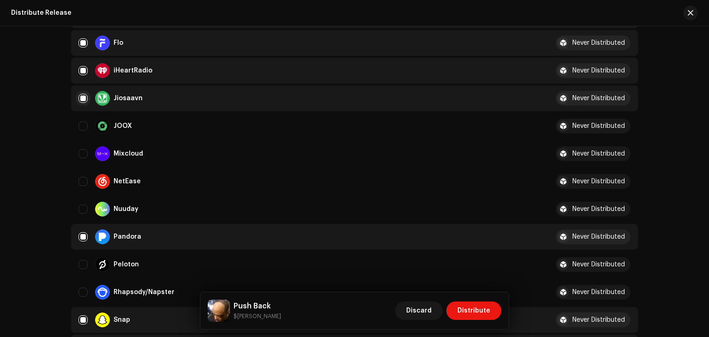
click at [82, 97] on input "Row Selected" at bounding box center [82, 98] width 9 height 9
checkbox input "false"
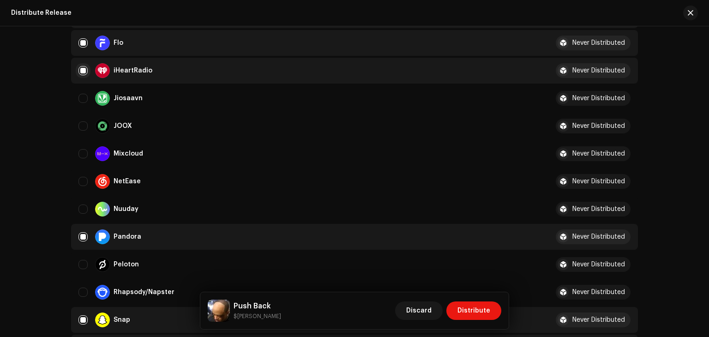
click at [80, 71] on input "Row Selected" at bounding box center [82, 70] width 9 height 9
checkbox input "false"
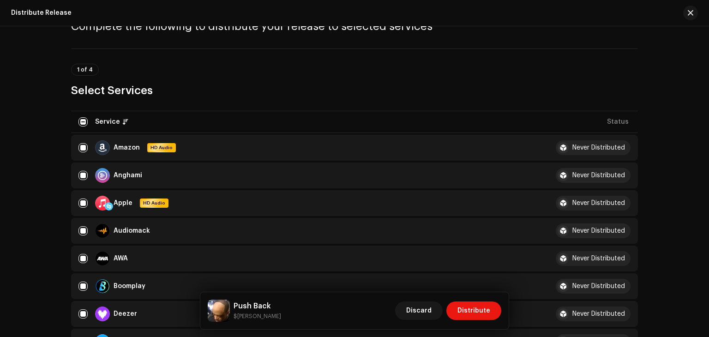
scroll to position [46, 0]
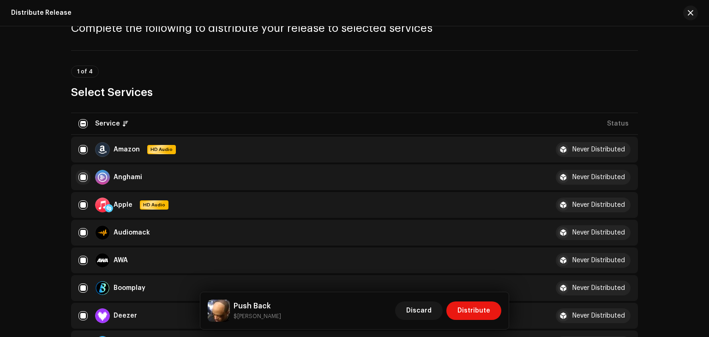
click at [85, 181] on input "Row Selected" at bounding box center [82, 177] width 9 height 9
checkbox input "false"
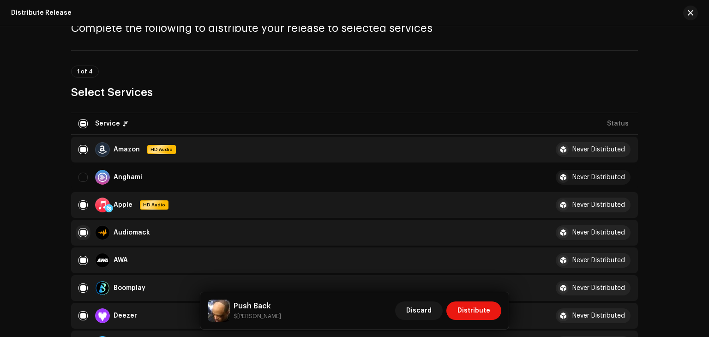
click at [81, 233] on input "Row Selected" at bounding box center [82, 232] width 9 height 9
checkbox input "false"
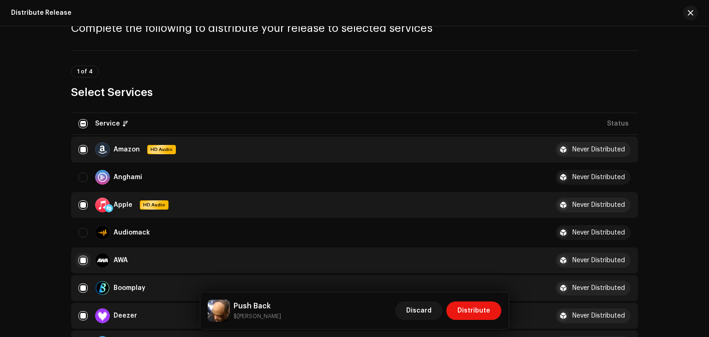
click at [81, 256] on input "Row Selected" at bounding box center [82, 260] width 9 height 9
checkbox input "false"
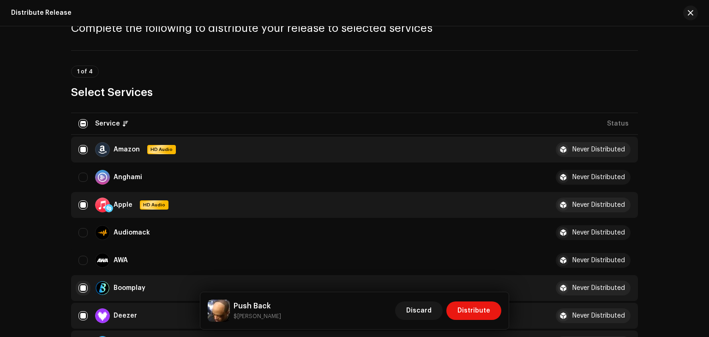
click at [82, 287] on input "Row Selected" at bounding box center [82, 287] width 9 height 9
checkbox input "false"
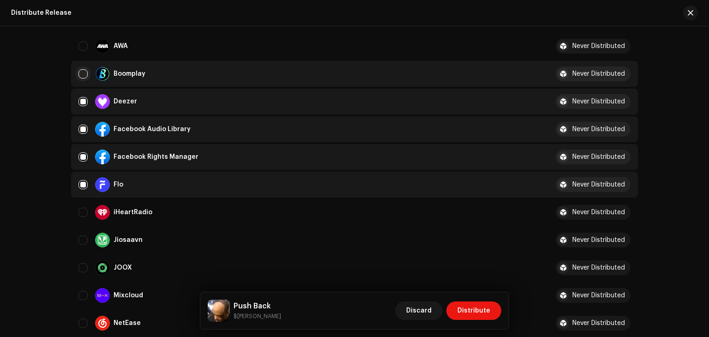
scroll to position [264, 0]
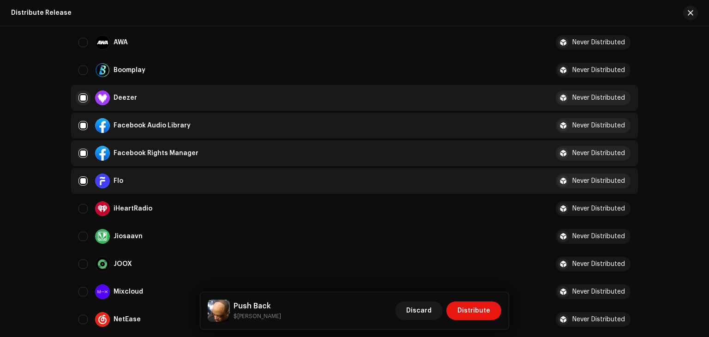
click at [80, 97] on input "Row Selected" at bounding box center [82, 97] width 9 height 9
checkbox input "false"
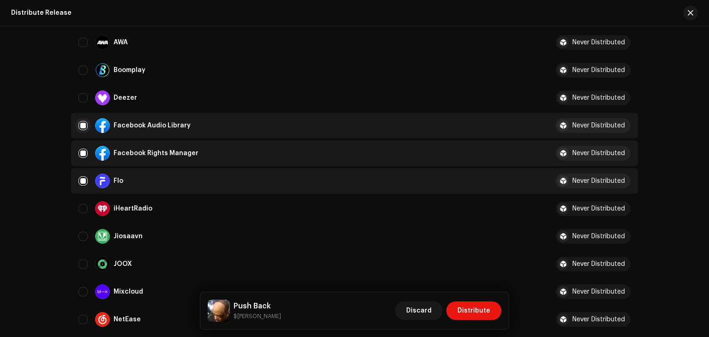
drag, startPoint x: 82, startPoint y: 117, endPoint x: 82, endPoint y: 124, distance: 6.9
click at [82, 124] on td "Facebook Audio Library" at bounding box center [306, 126] width 470 height 26
click at [82, 124] on input "Row Selected" at bounding box center [82, 125] width 9 height 9
checkbox input "false"
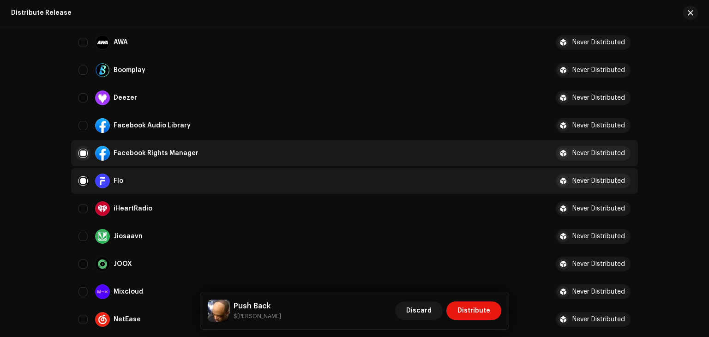
click at [84, 157] on input "Row Selected" at bounding box center [82, 153] width 9 height 9
checkbox input "false"
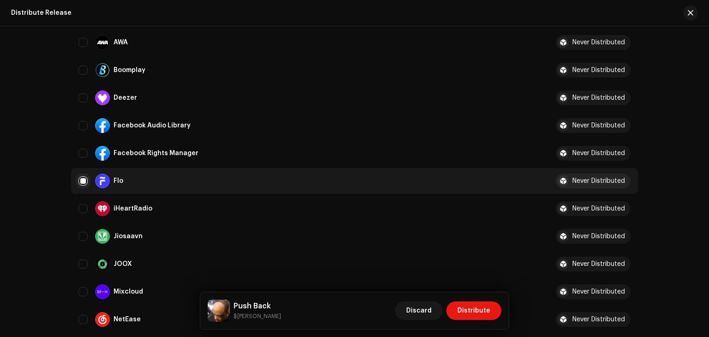
click at [84, 178] on input "Row Selected" at bounding box center [82, 180] width 9 height 9
checkbox input "false"
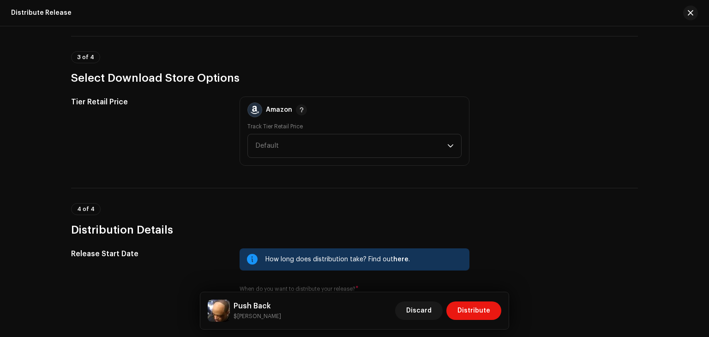
scroll to position [1265, 0]
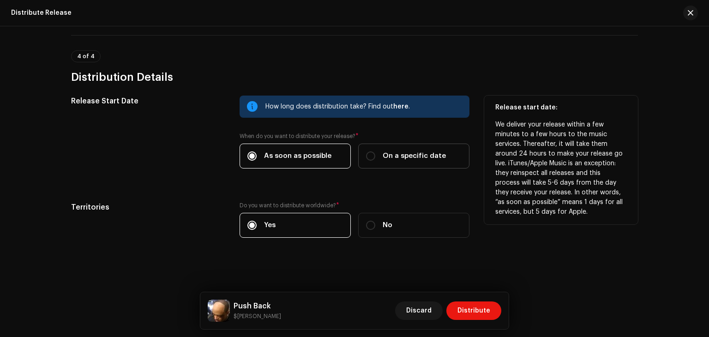
click at [386, 147] on label "On a specific date" at bounding box center [413, 155] width 111 height 25
click at [375, 151] on input "On a specific date" at bounding box center [370, 155] width 9 height 9
radio input "true"
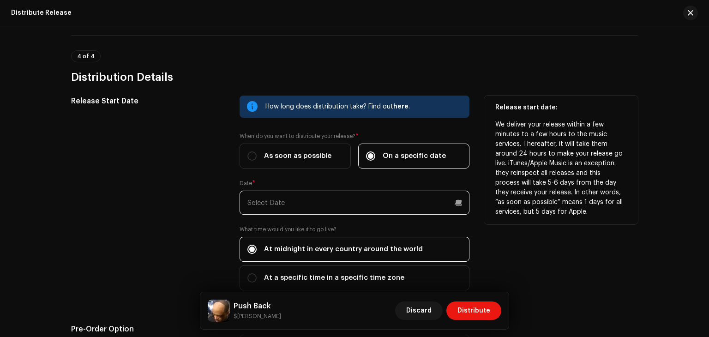
click at [356, 213] on input "text" at bounding box center [354, 203] width 230 height 24
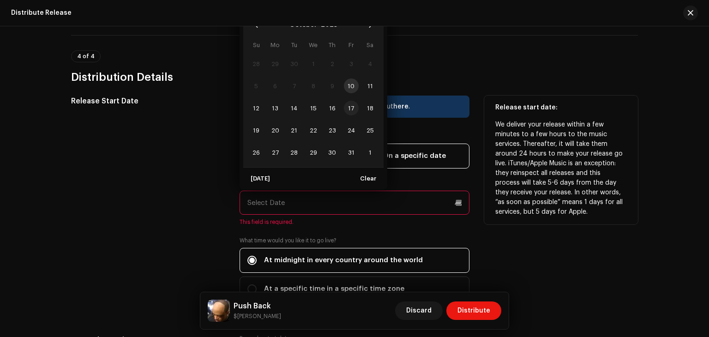
click at [353, 106] on span "17" at bounding box center [351, 108] width 15 height 15
type input "[DATE]"
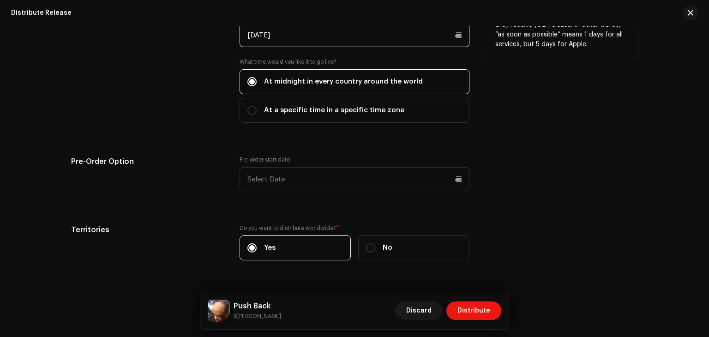
scroll to position [1446, 0]
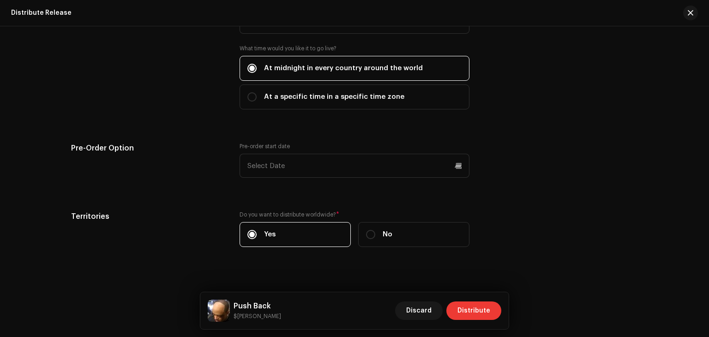
click at [469, 309] on span "Distribute" at bounding box center [473, 310] width 33 height 18
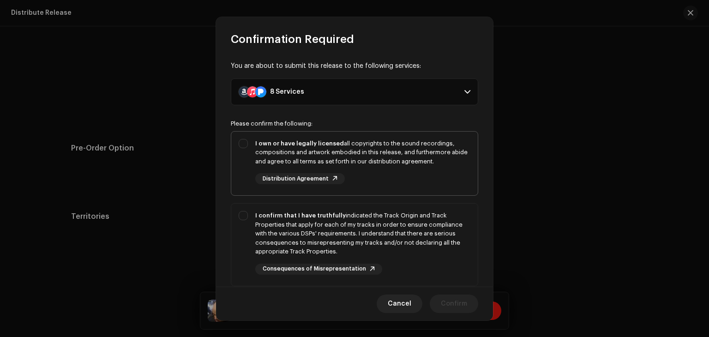
click at [344, 173] on div "I own or have legally licensed all copyrights to the sound recordings, composit…" at bounding box center [362, 162] width 215 height 46
checkbox input "true"
click at [406, 266] on div "I confirm that I have truthfully indicated the Track Origin and Track Propertie…" at bounding box center [362, 243] width 215 height 64
checkbox input "true"
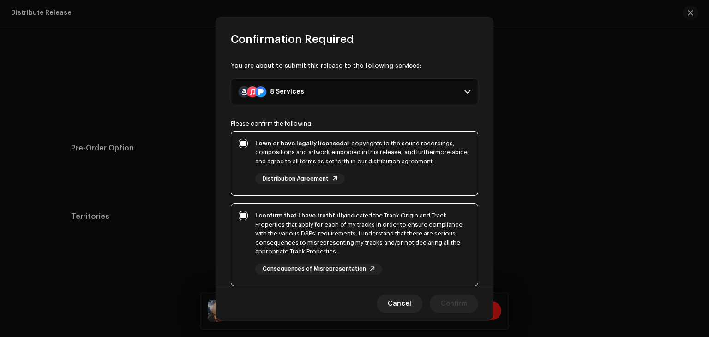
scroll to position [157, 0]
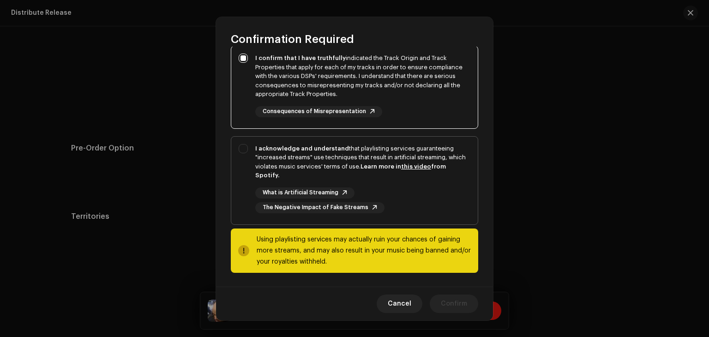
click at [400, 222] on span "I acknowledge and understand that playlisting services guaranteeing "increased …" at bounding box center [354, 181] width 246 height 88
checkbox input "true"
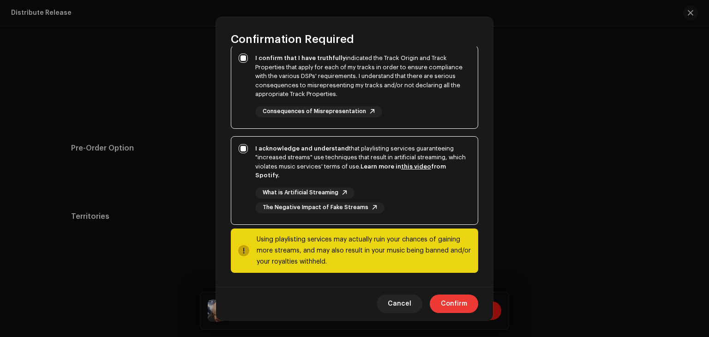
click at [452, 310] on span "Confirm" at bounding box center [454, 303] width 26 height 18
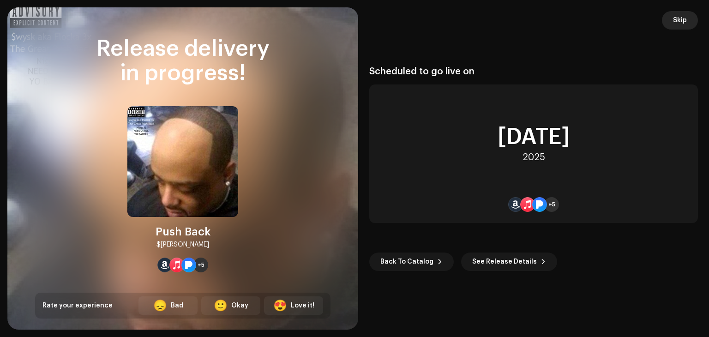
click at [669, 20] on button "Skip" at bounding box center [680, 20] width 36 height 18
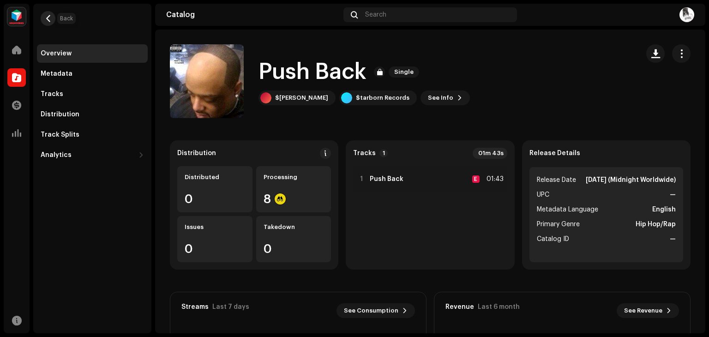
click at [45, 16] on span "button" at bounding box center [48, 18] width 7 height 7
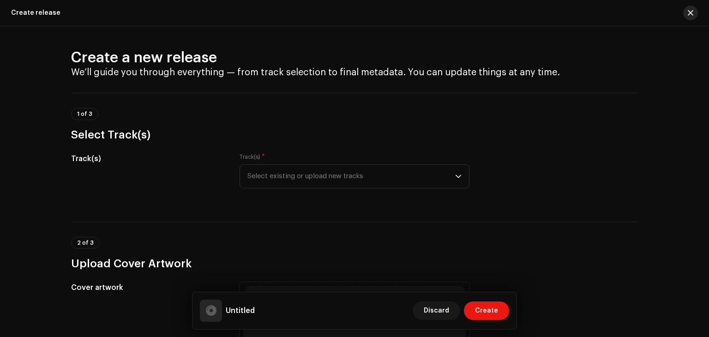
click at [692, 10] on span "button" at bounding box center [690, 12] width 6 height 7
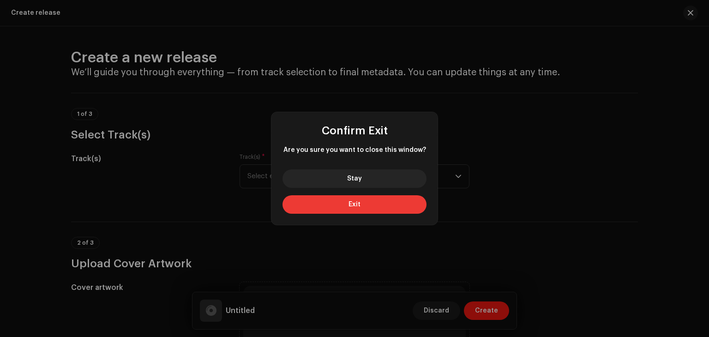
click at [391, 205] on button "Exit" at bounding box center [354, 204] width 144 height 18
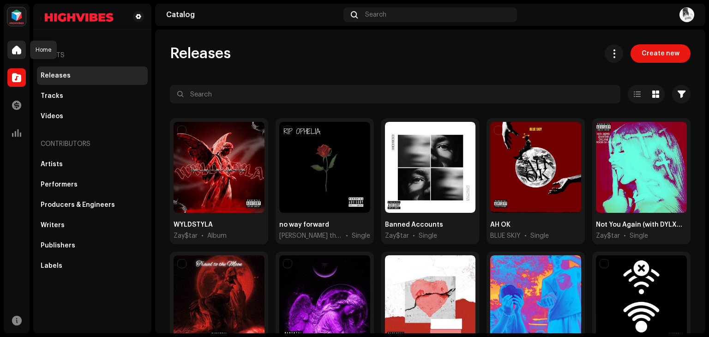
click at [18, 50] on span at bounding box center [16, 49] width 9 height 7
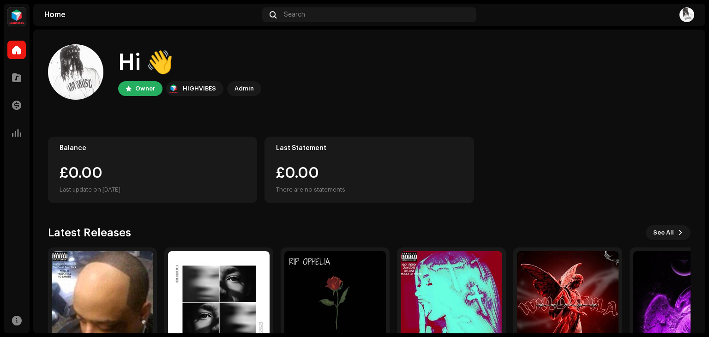
scroll to position [62, 0]
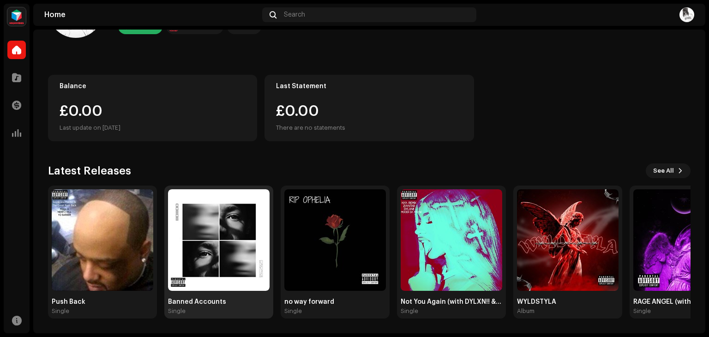
click at [247, 280] on img at bounding box center [218, 239] width 101 height 101
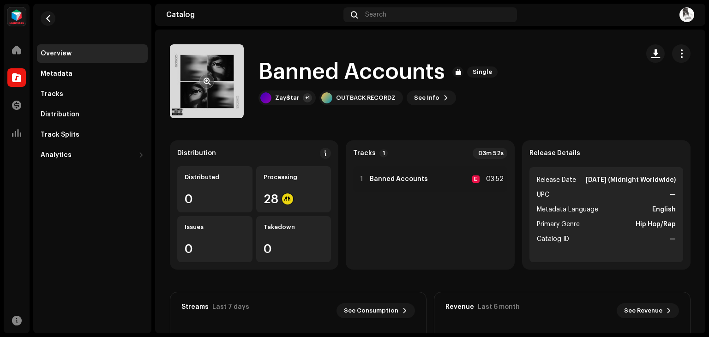
click at [219, 97] on re-a-cover at bounding box center [207, 81] width 74 height 74
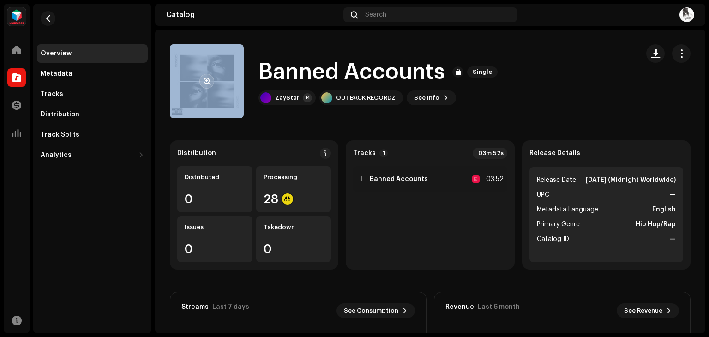
drag, startPoint x: 197, startPoint y: 72, endPoint x: 203, endPoint y: 76, distance: 6.7
click at [203, 76] on div at bounding box center [207, 81] width 74 height 74
click at [203, 76] on button "button" at bounding box center [206, 81] width 15 height 15
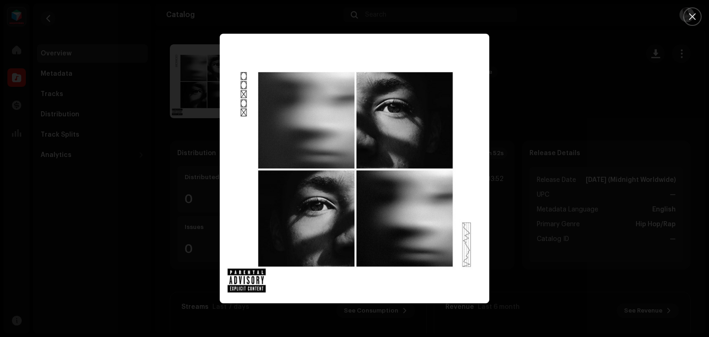
click at [161, 178] on div at bounding box center [354, 168] width 709 height 337
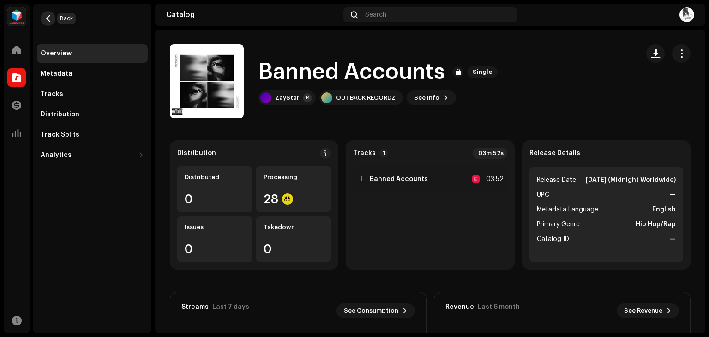
click at [46, 21] on span "button" at bounding box center [48, 18] width 7 height 7
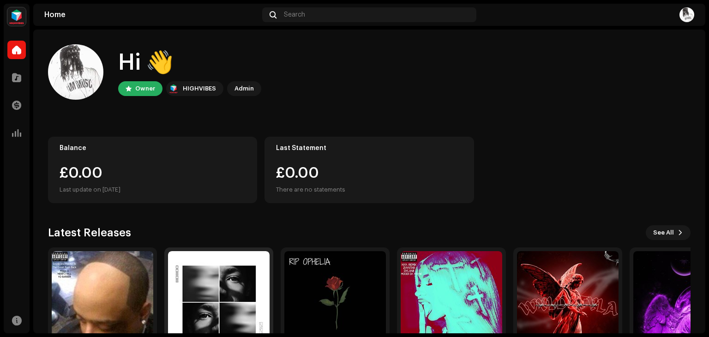
click at [210, 292] on img at bounding box center [218, 301] width 101 height 101
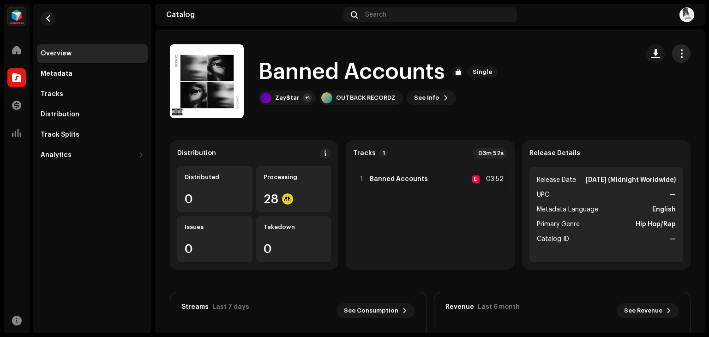
click at [677, 57] on span "button" at bounding box center [681, 53] width 9 height 7
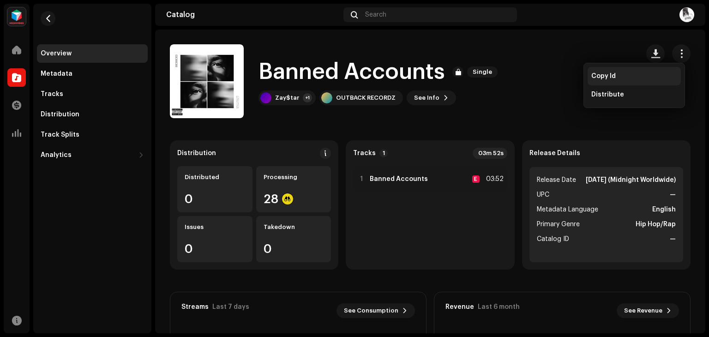
click at [626, 72] on div "Copy Id" at bounding box center [634, 75] width 86 height 7
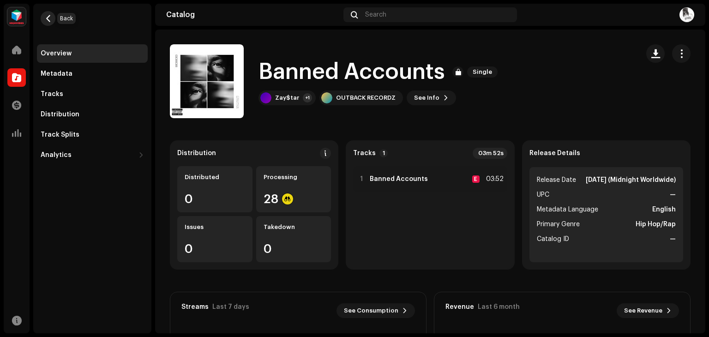
click at [41, 20] on button "button" at bounding box center [48, 18] width 15 height 15
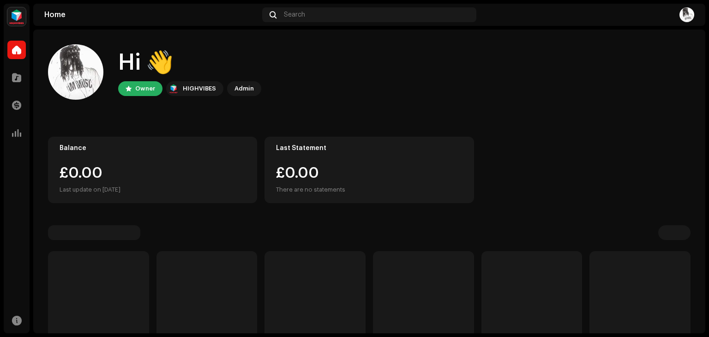
click at [123, 306] on p-skeleton at bounding box center [98, 317] width 101 height 132
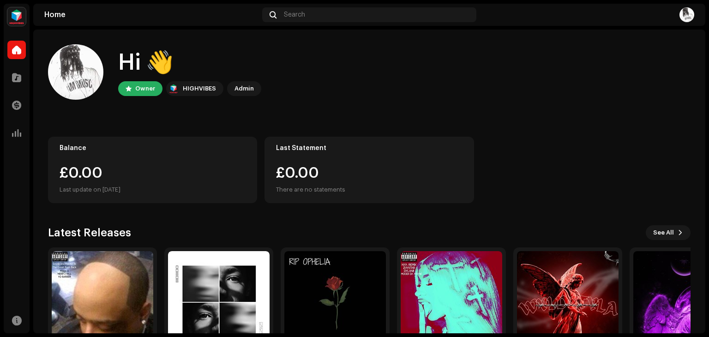
click at [123, 306] on img at bounding box center [102, 301] width 101 height 101
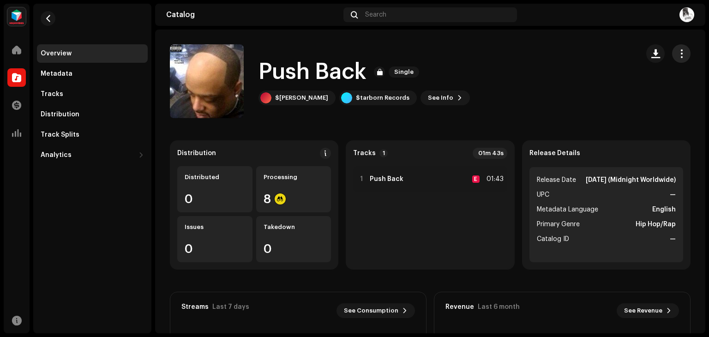
click at [672, 53] on button "button" at bounding box center [681, 53] width 18 height 18
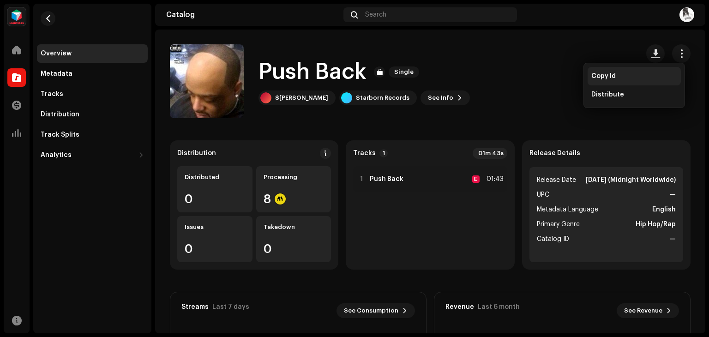
click at [626, 82] on div "Copy Id" at bounding box center [633, 76] width 93 height 18
